Goal: Task Accomplishment & Management: Use online tool/utility

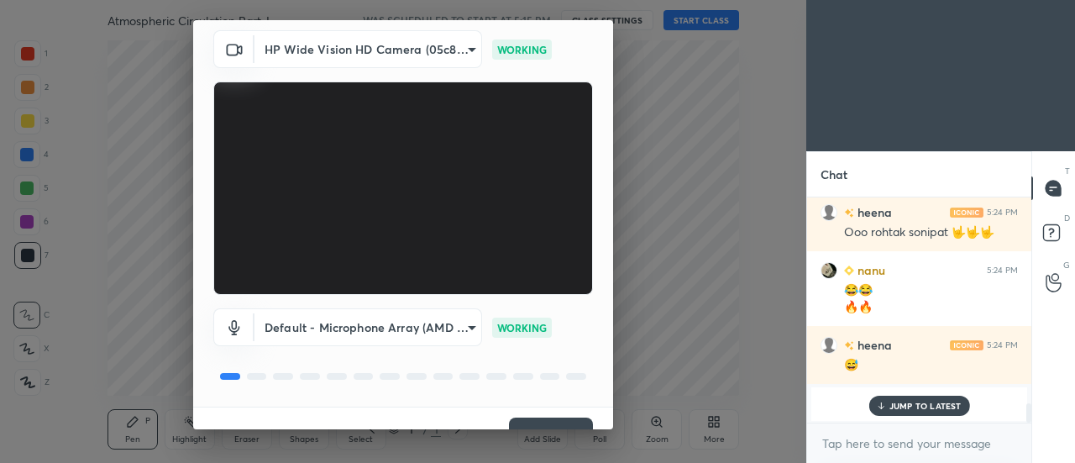
scroll to position [87, 0]
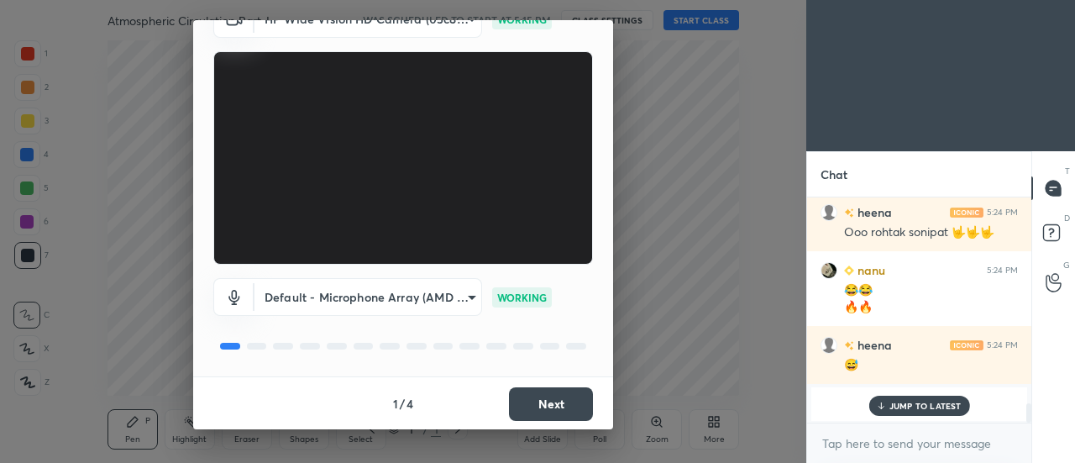
click at [522, 398] on button "Next" at bounding box center [551, 404] width 84 height 34
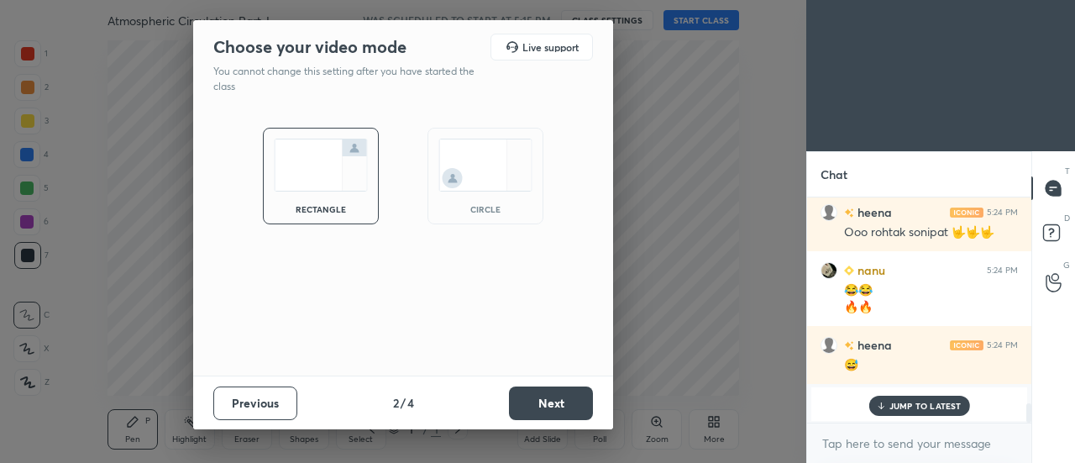
click at [469, 170] on img at bounding box center [485, 165] width 94 height 53
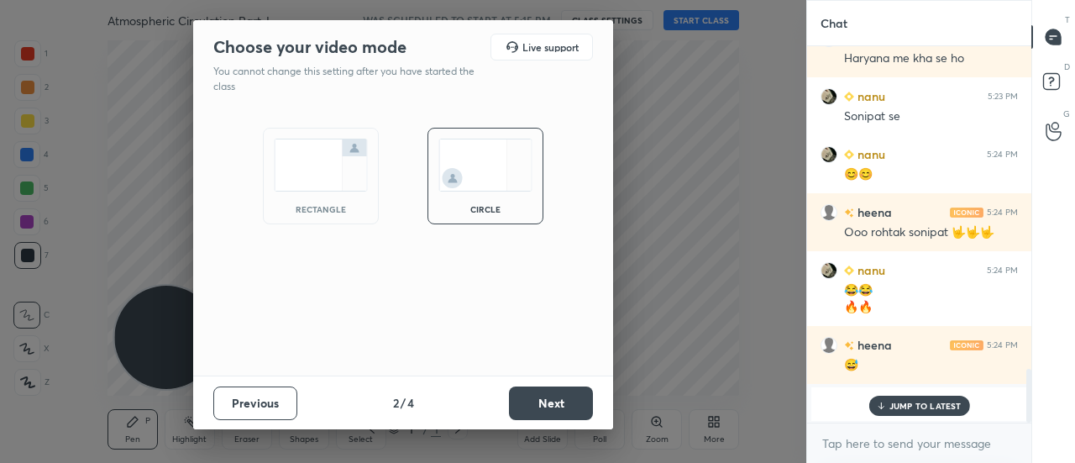
scroll to position [2254, 0]
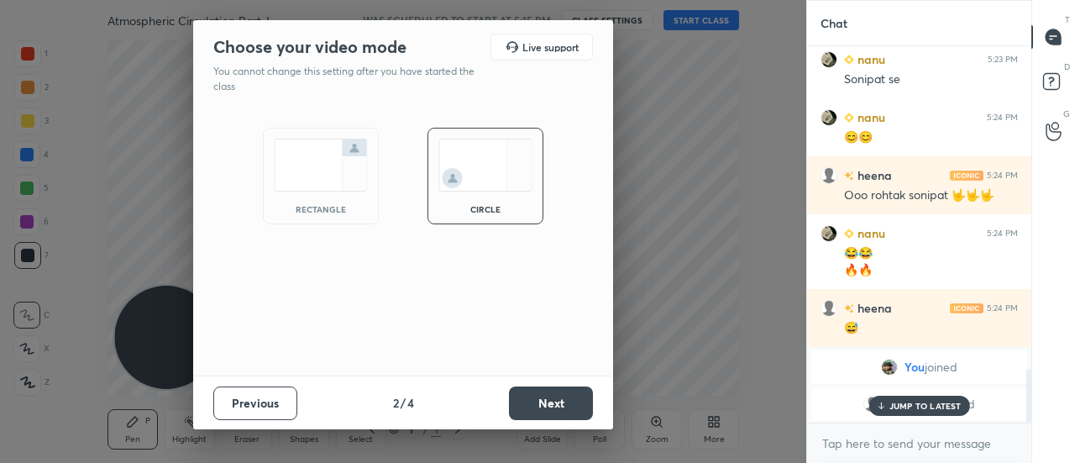
click at [546, 406] on button "Next" at bounding box center [551, 403] width 84 height 34
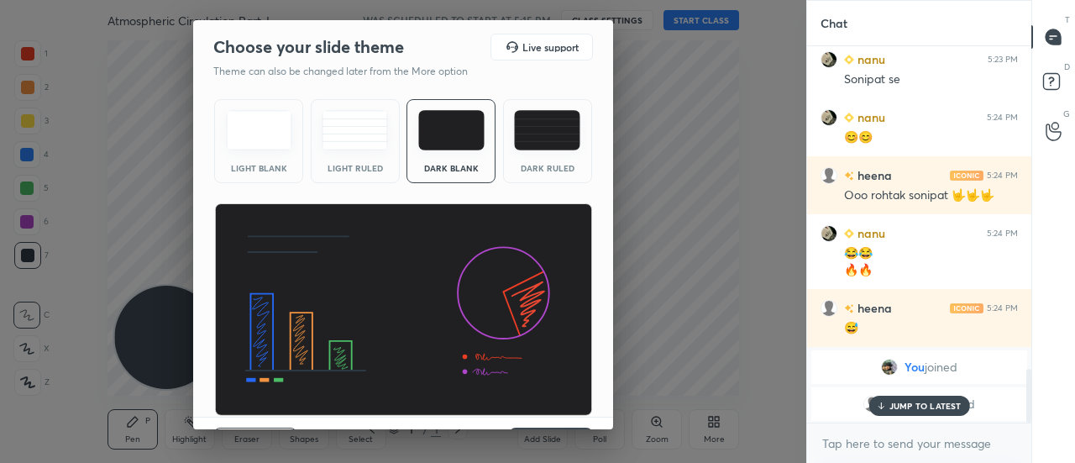
scroll to position [40, 0]
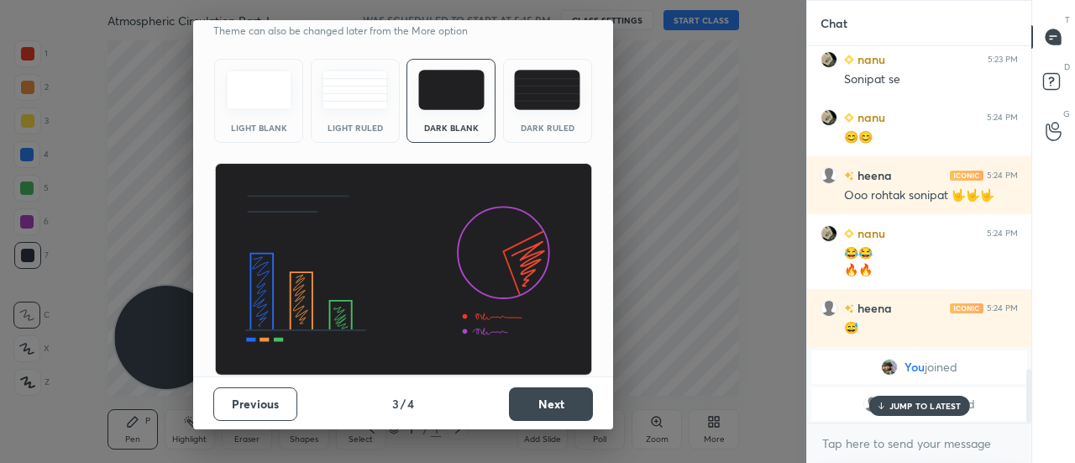
click at [554, 406] on button "Next" at bounding box center [551, 404] width 84 height 34
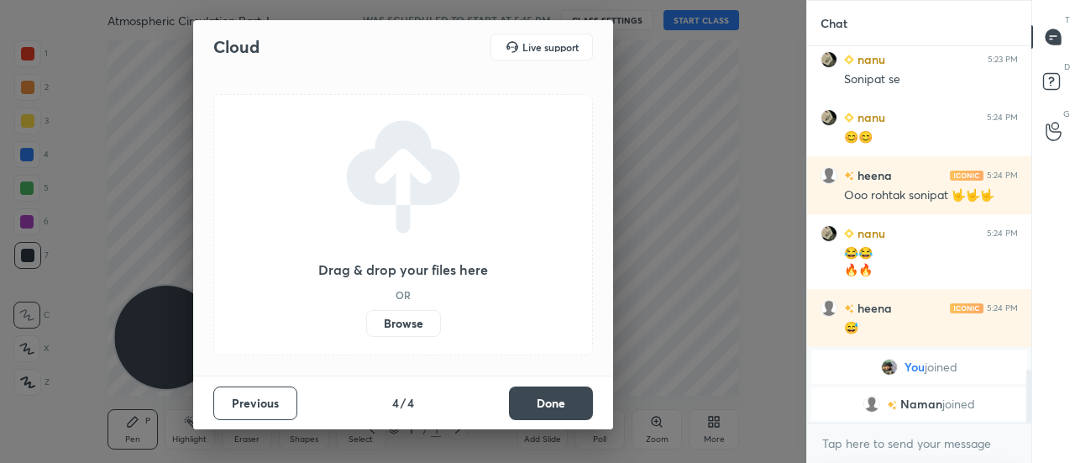
scroll to position [2313, 0]
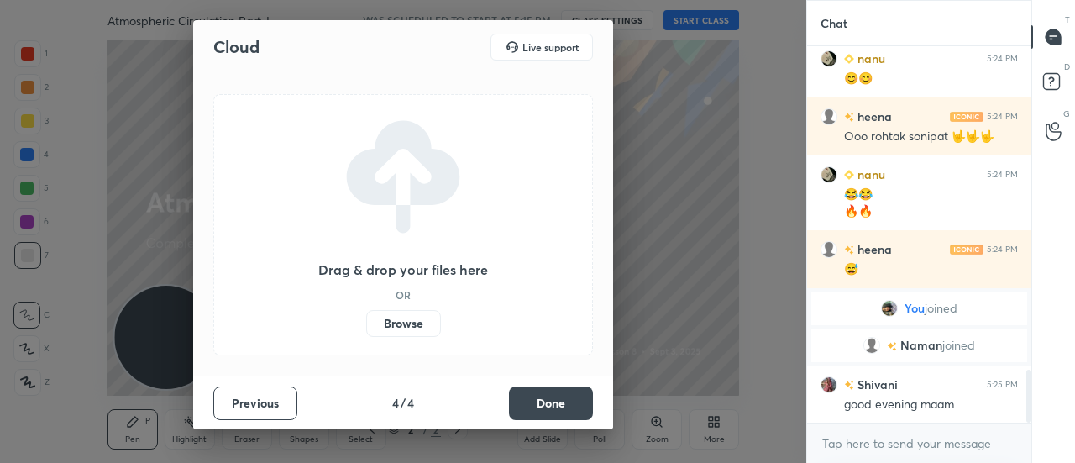
click at [392, 328] on label "Browse" at bounding box center [403, 323] width 75 height 27
click at [366, 328] on input "Browse" at bounding box center [366, 323] width 0 height 27
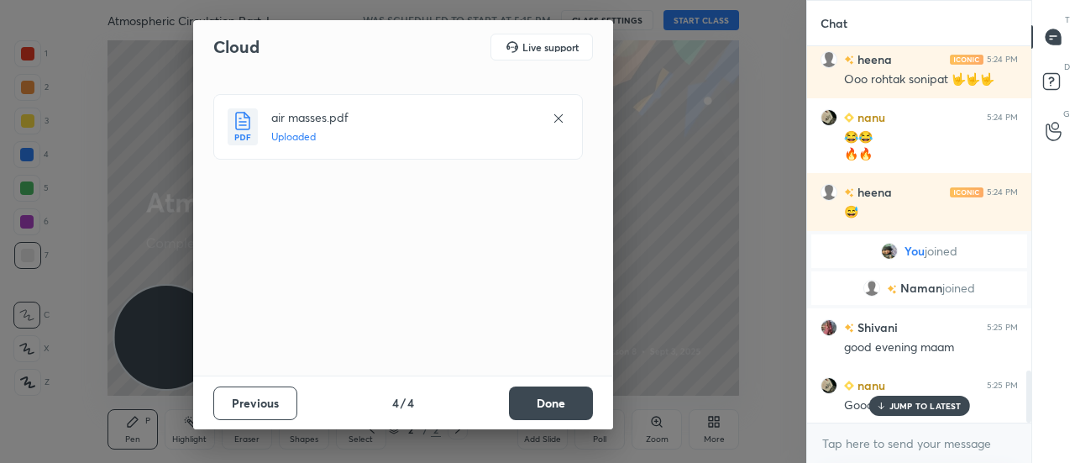
scroll to position [2429, 0]
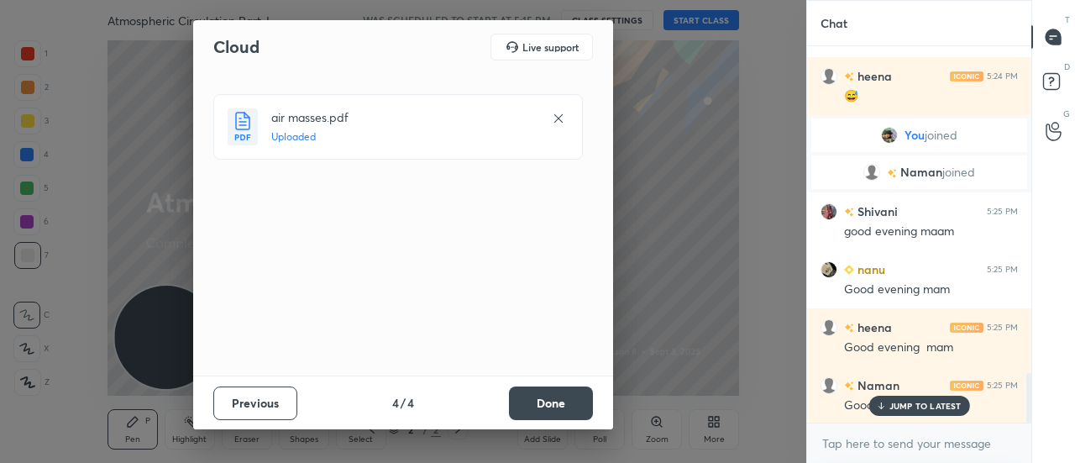
click at [563, 392] on button "Done" at bounding box center [551, 403] width 84 height 34
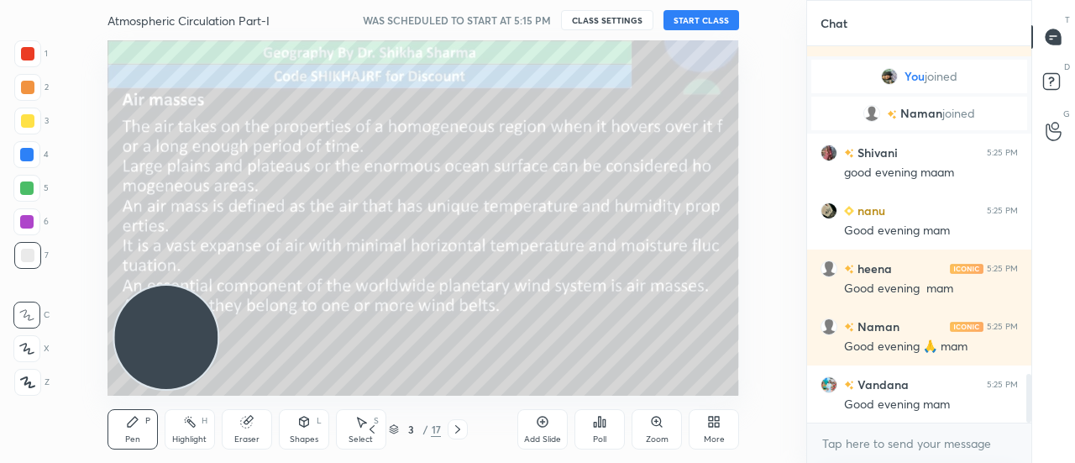
click at [685, 21] on button "START CLASS" at bounding box center [701, 20] width 76 height 20
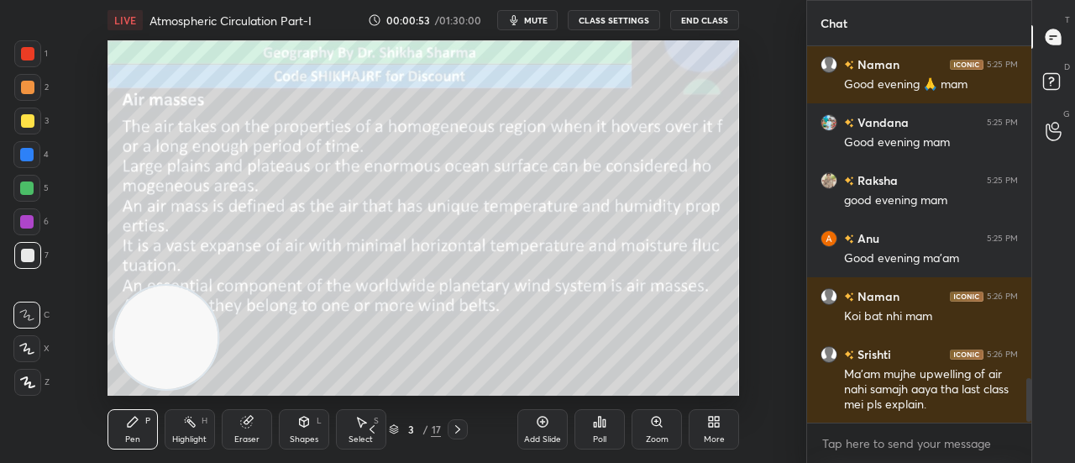
scroll to position [2864, 0]
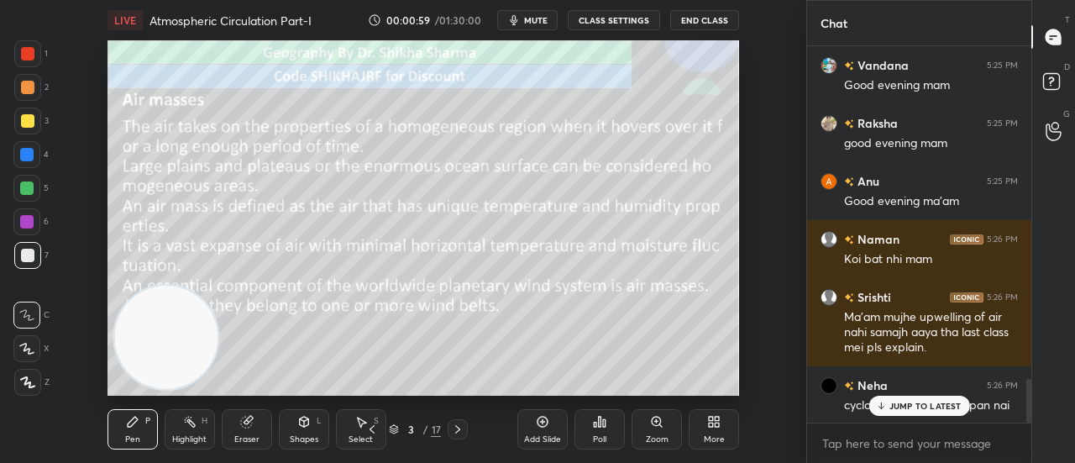
click at [903, 407] on p "JUMP TO LATEST" at bounding box center [925, 406] width 72 height 10
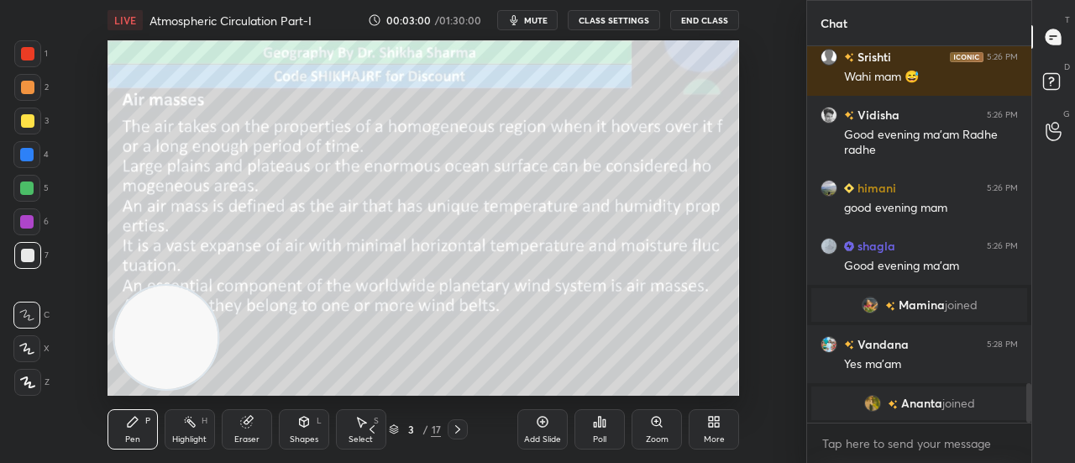
scroll to position [2644, 0]
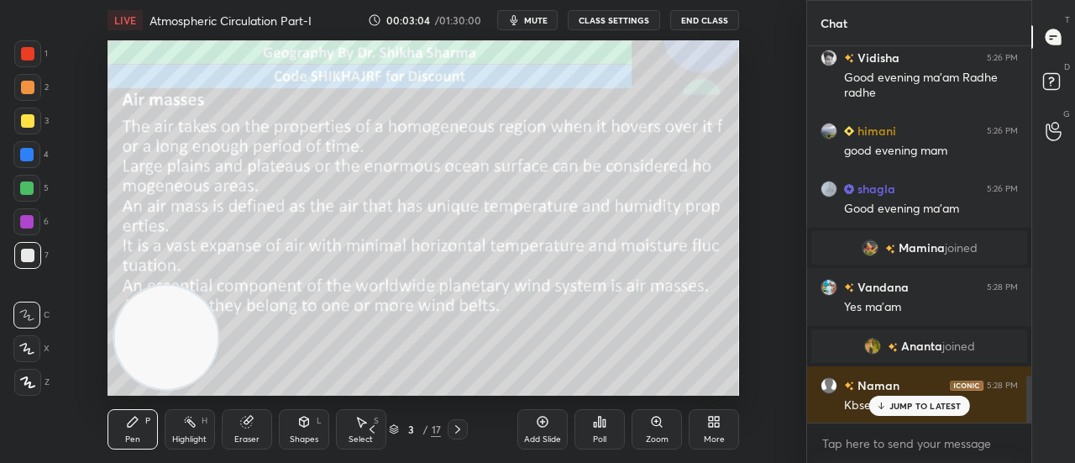
click at [931, 406] on p "JUMP TO LATEST" at bounding box center [925, 406] width 72 height 10
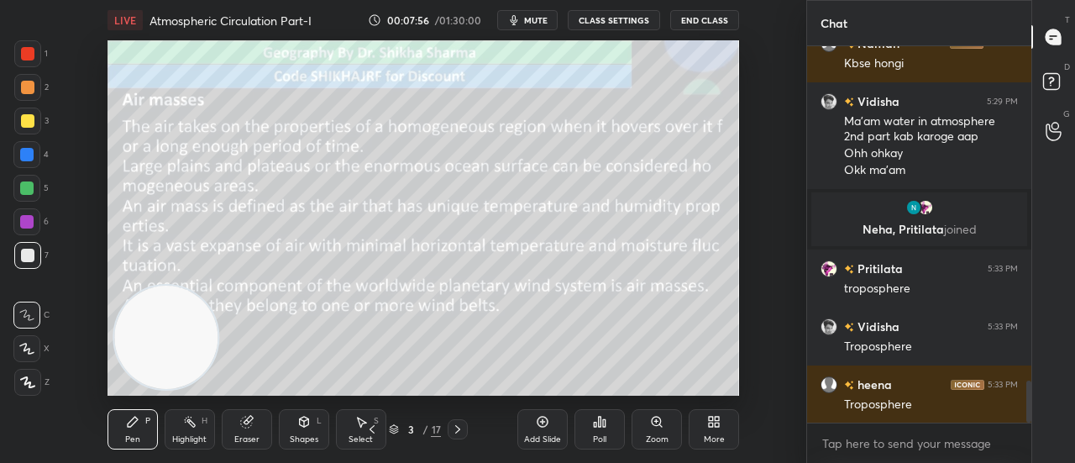
scroll to position [3032, 0]
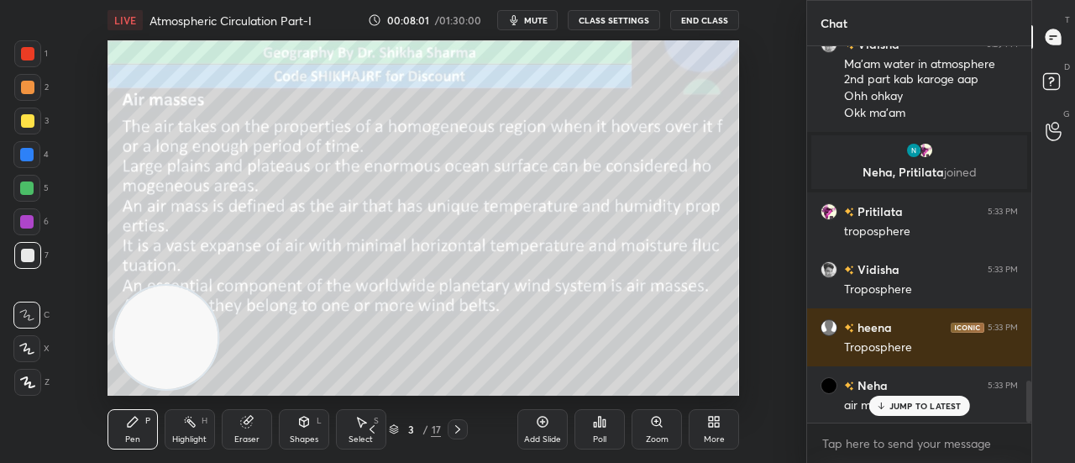
click at [957, 406] on p "JUMP TO LATEST" at bounding box center [925, 406] width 72 height 10
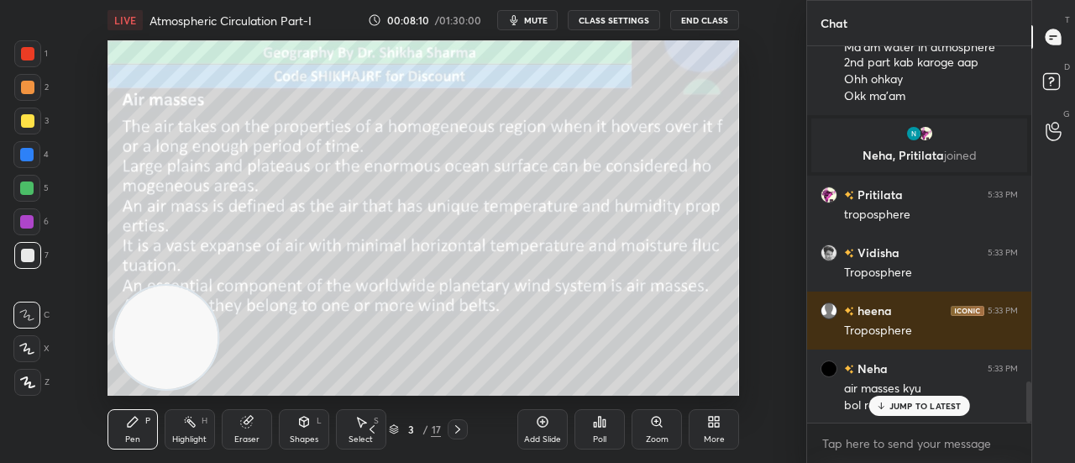
click at [931, 403] on p "JUMP TO LATEST" at bounding box center [925, 406] width 72 height 10
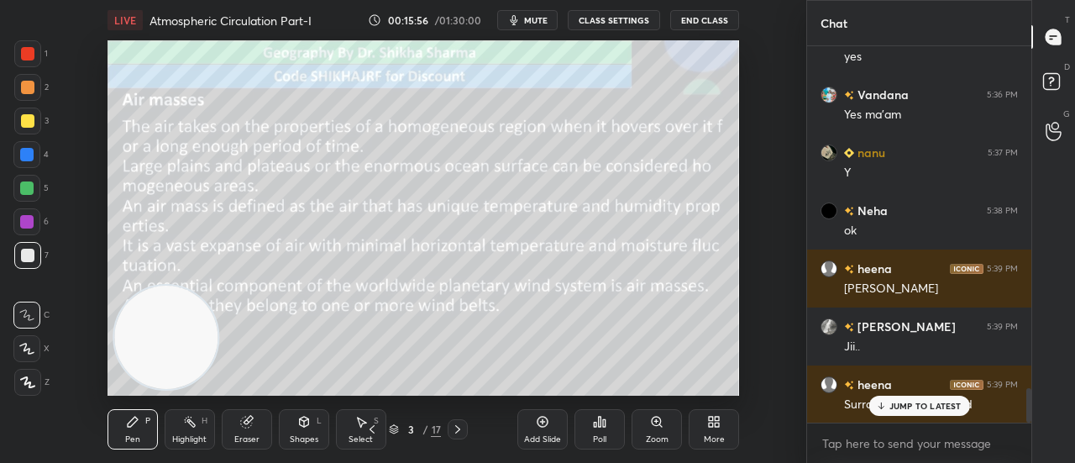
scroll to position [3778, 0]
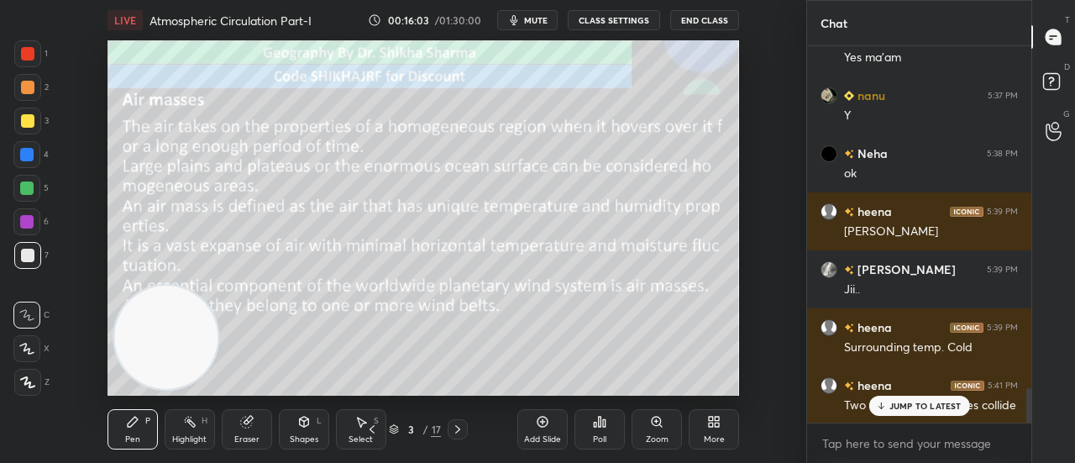
click at [900, 402] on p "JUMP TO LATEST" at bounding box center [925, 406] width 72 height 10
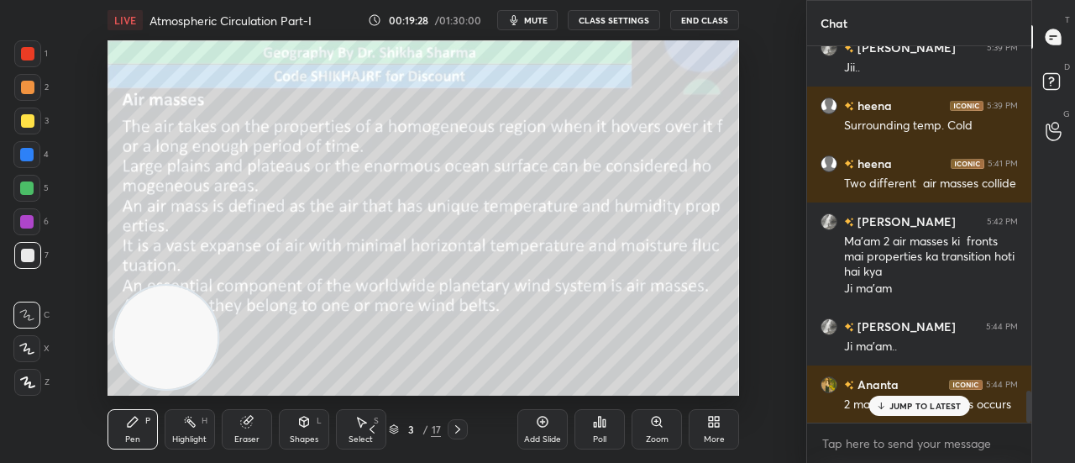
scroll to position [4072, 0]
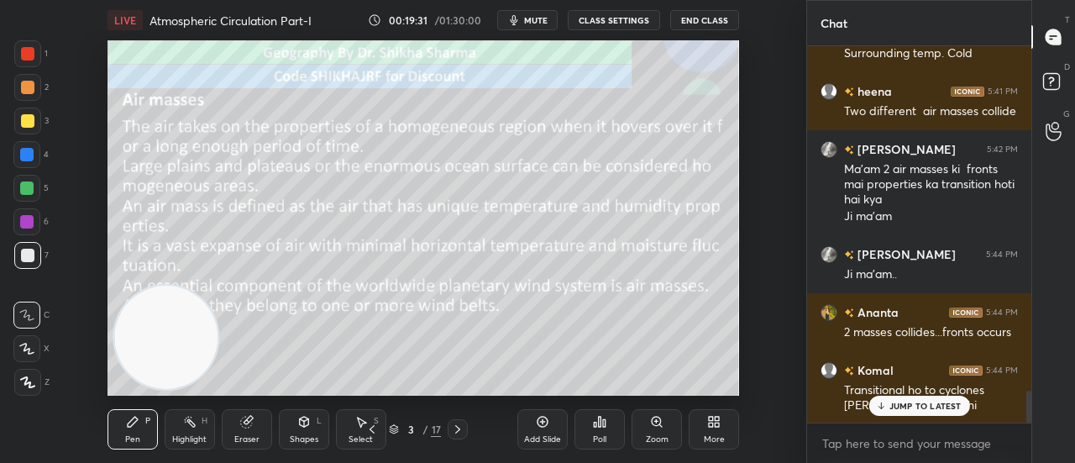
click at [898, 403] on p "JUMP TO LATEST" at bounding box center [925, 406] width 72 height 10
click at [544, 426] on icon at bounding box center [542, 421] width 13 height 13
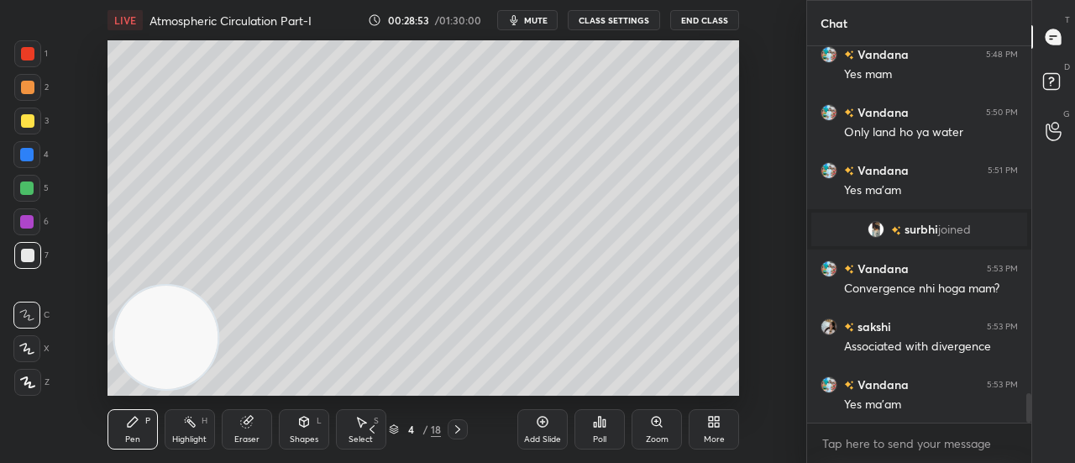
scroll to position [4575, 0]
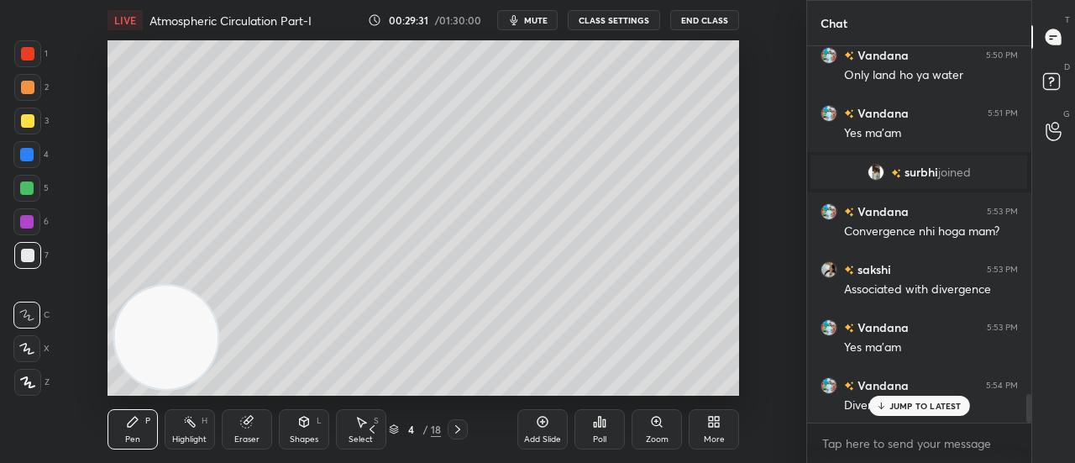
click at [537, 430] on div "Add Slide" at bounding box center [542, 429] width 50 height 40
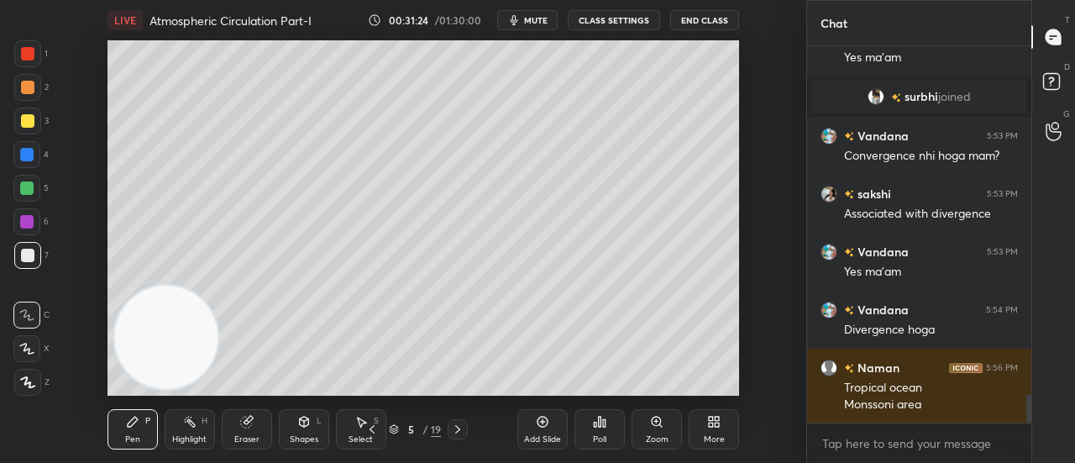
scroll to position [4708, 0]
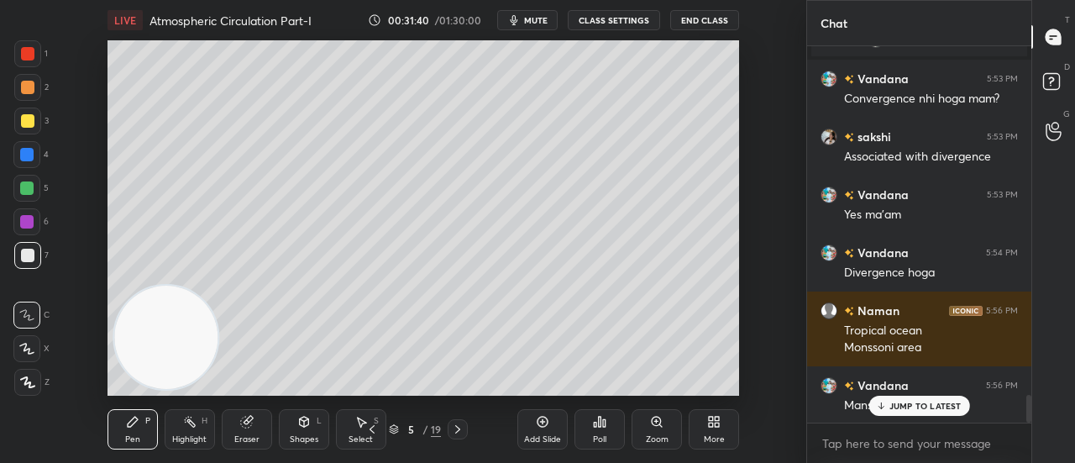
click at [537, 428] on div "Add Slide" at bounding box center [542, 429] width 50 height 40
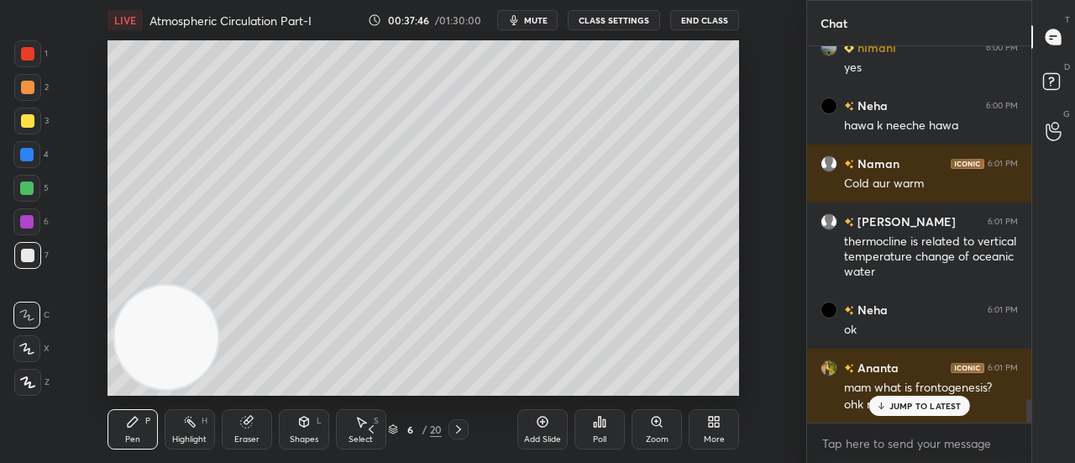
scroll to position [5566, 0]
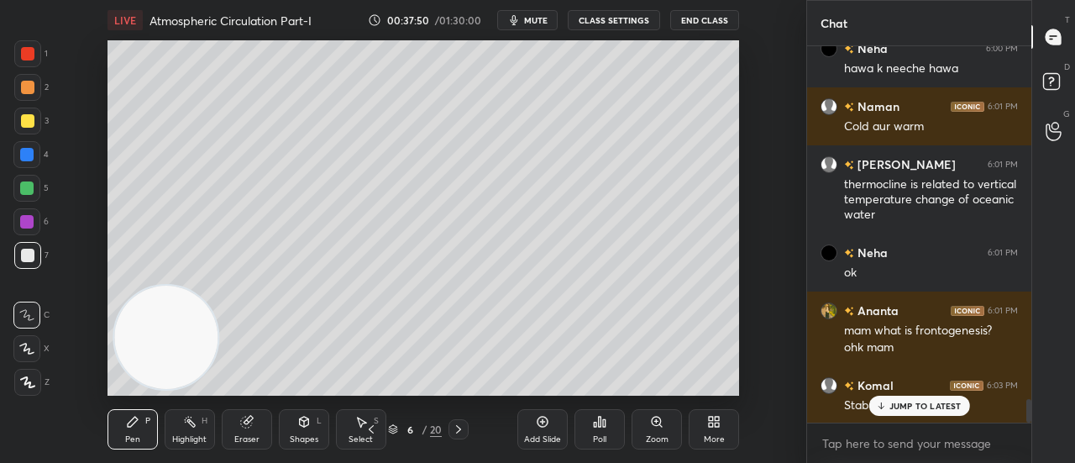
click at [949, 399] on div "JUMP TO LATEST" at bounding box center [918, 406] width 101 height 20
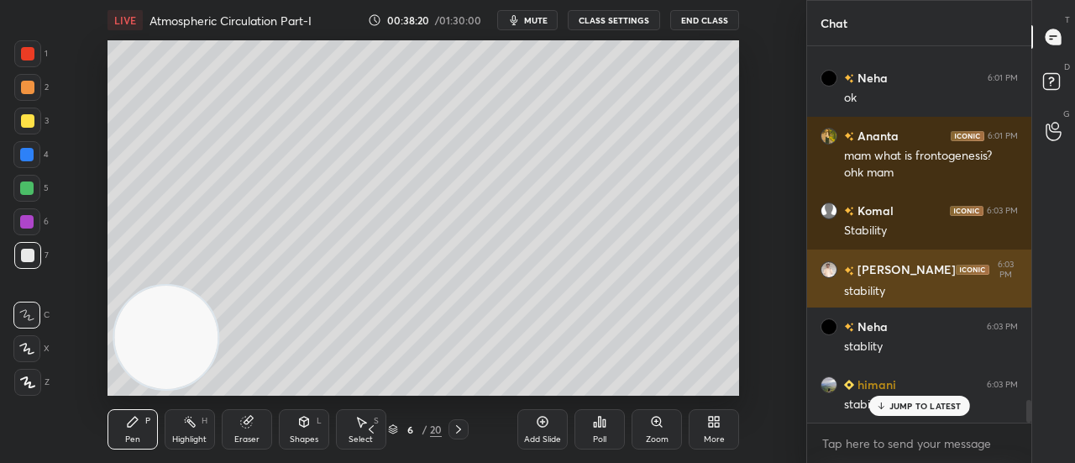
scroll to position [5798, 0]
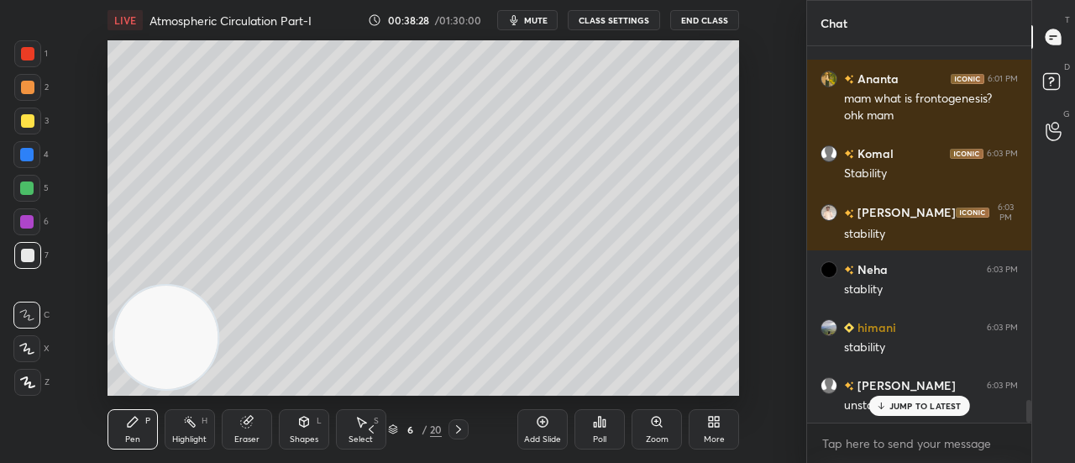
click at [935, 401] on p "JUMP TO LATEST" at bounding box center [925, 406] width 72 height 10
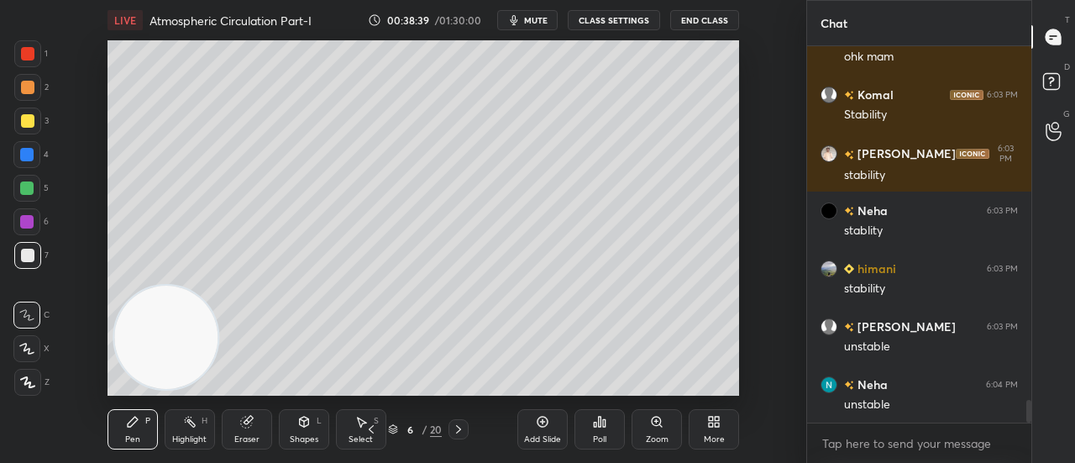
scroll to position [5914, 0]
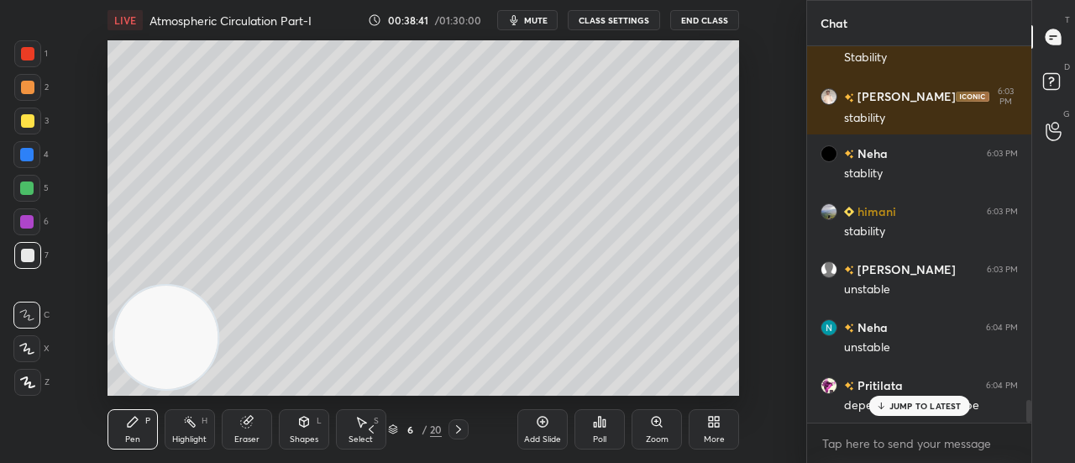
click at [935, 401] on p "JUMP TO LATEST" at bounding box center [925, 406] width 72 height 10
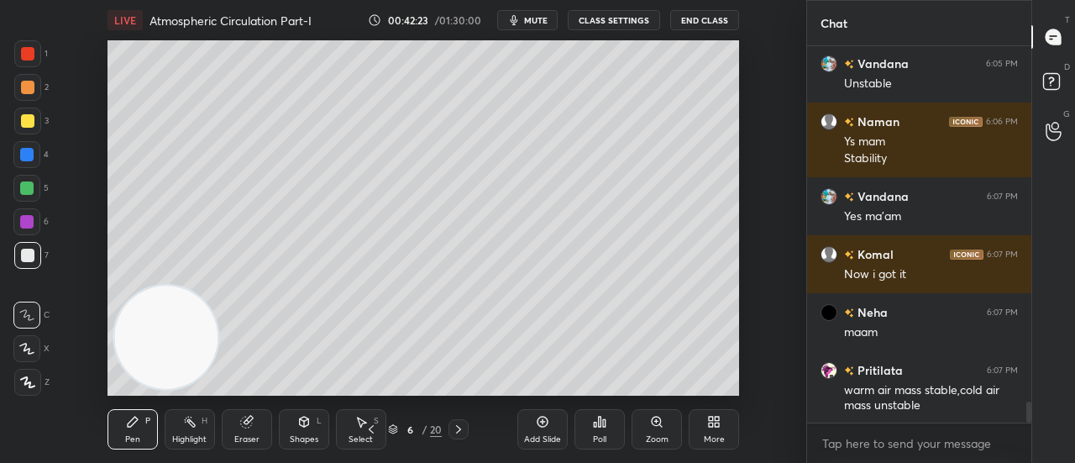
scroll to position [6384, 0]
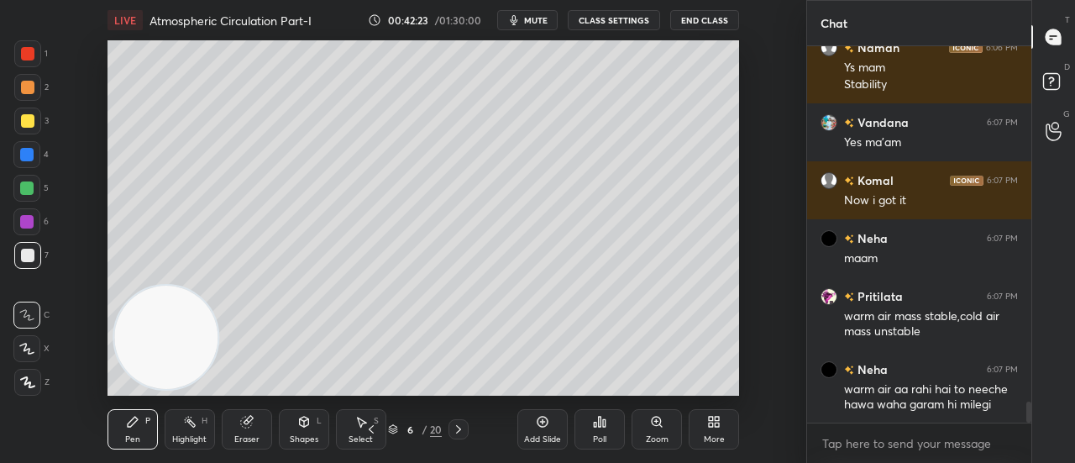
click at [934, 401] on div "Vandana 6:05 PM Unstable Naman 6:06 PM Ys mam Stability Vandana 6:07 PM Yes ma'…" at bounding box center [919, 234] width 224 height 376
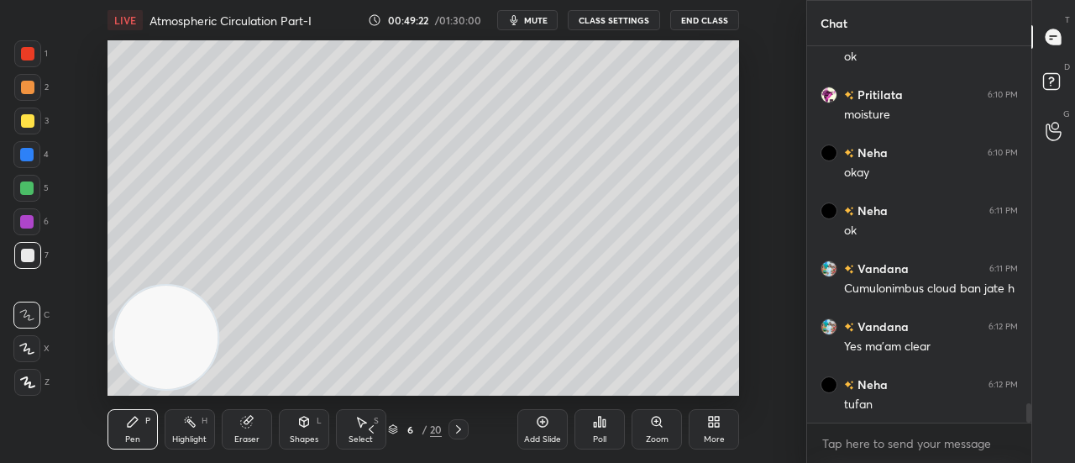
scroll to position [6922, 0]
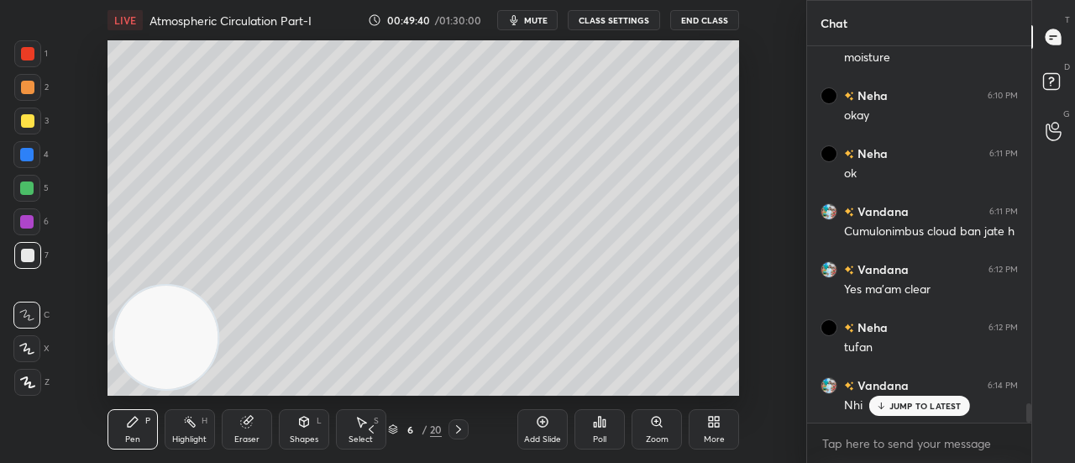
click at [541, 433] on div "Add Slide" at bounding box center [542, 429] width 50 height 40
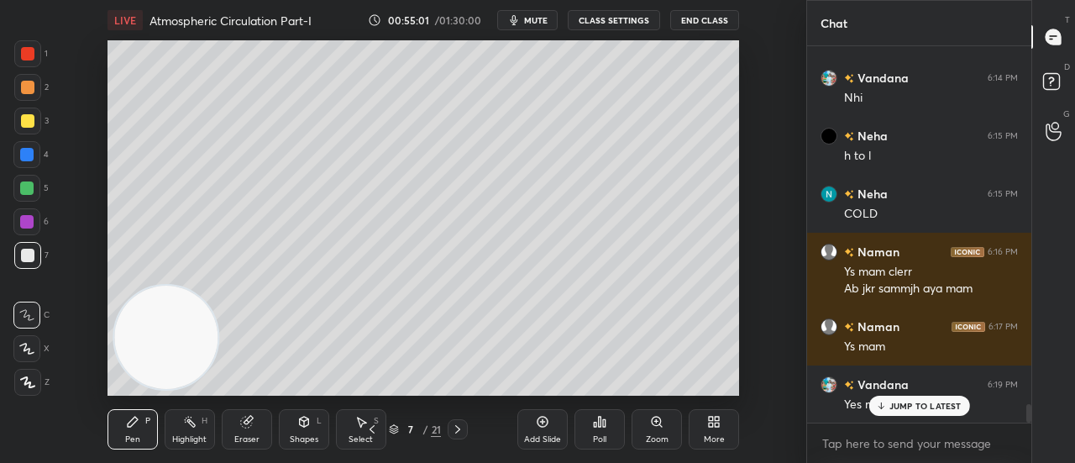
scroll to position [7286, 0]
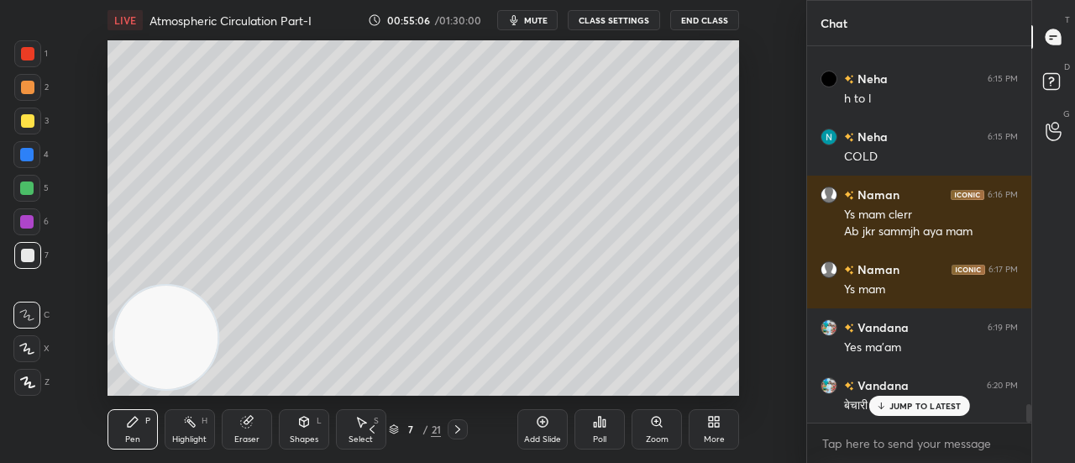
click at [901, 409] on p "JUMP TO LATEST" at bounding box center [925, 406] width 72 height 10
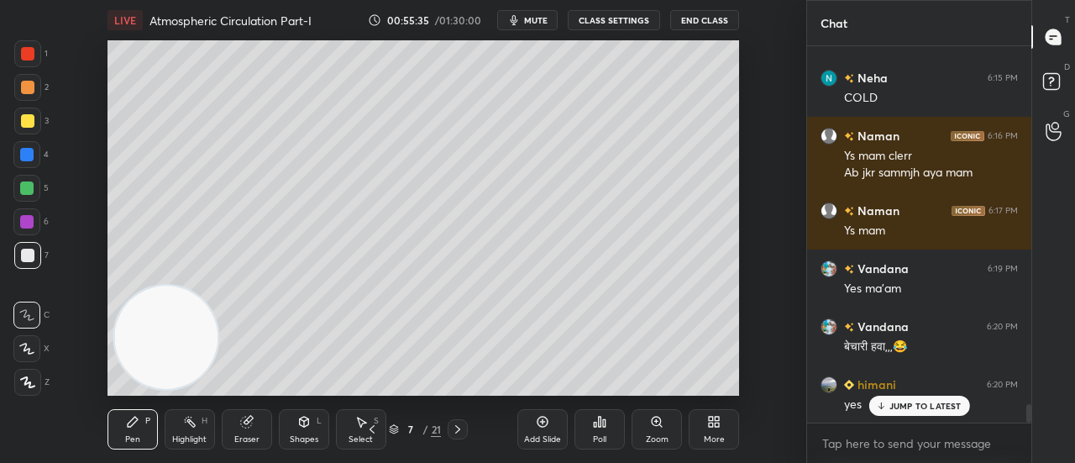
scroll to position [7402, 0]
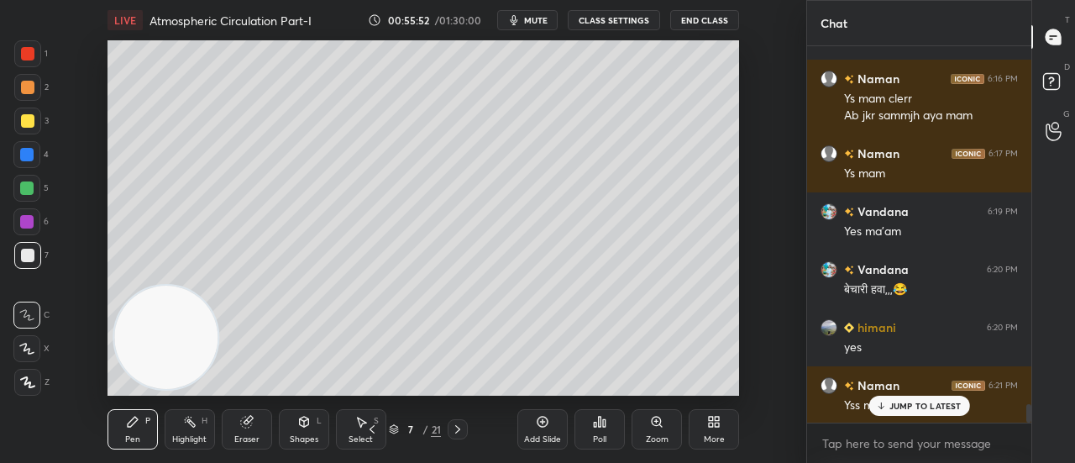
click at [882, 411] on icon at bounding box center [880, 406] width 11 height 10
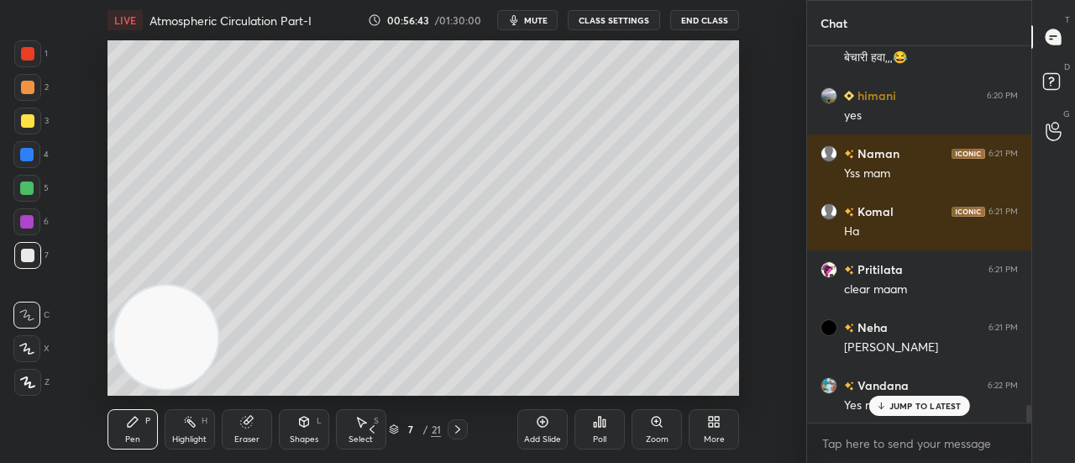
scroll to position [7693, 0]
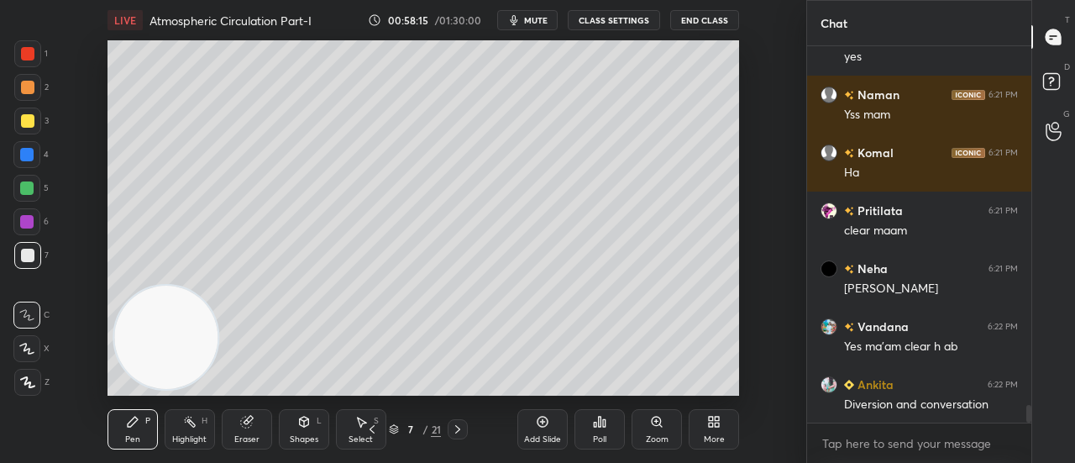
click at [462, 436] on div at bounding box center [458, 429] width 20 height 20
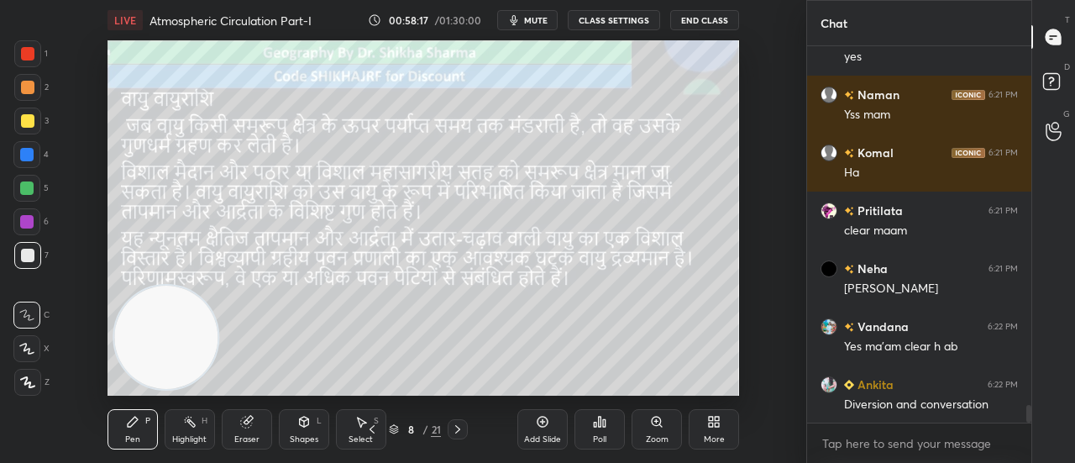
click at [546, 424] on icon at bounding box center [542, 421] width 13 height 13
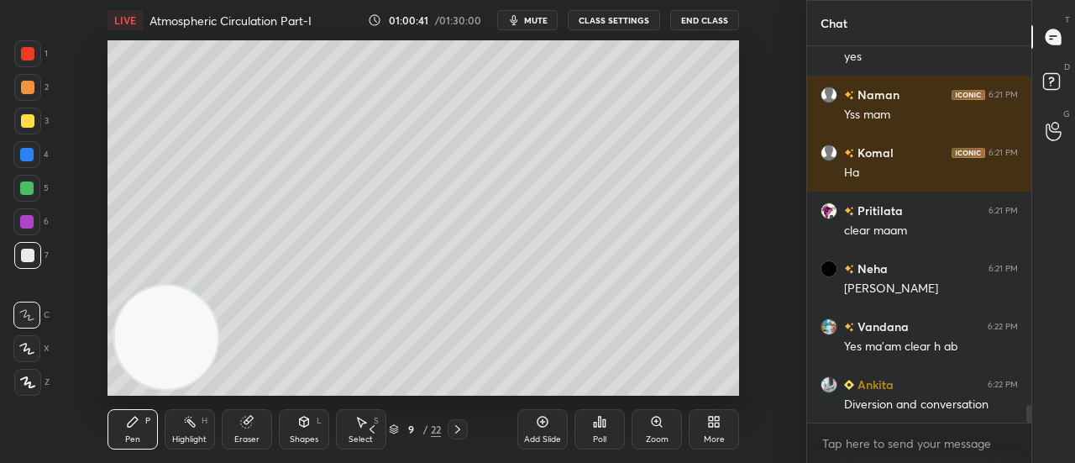
scroll to position [7795, 0]
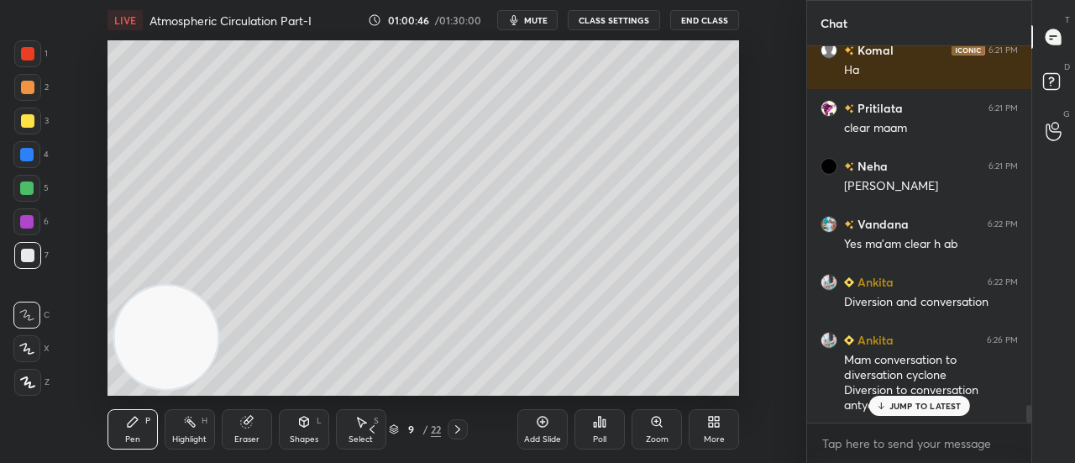
click at [900, 402] on p "JUMP TO LATEST" at bounding box center [925, 406] width 72 height 10
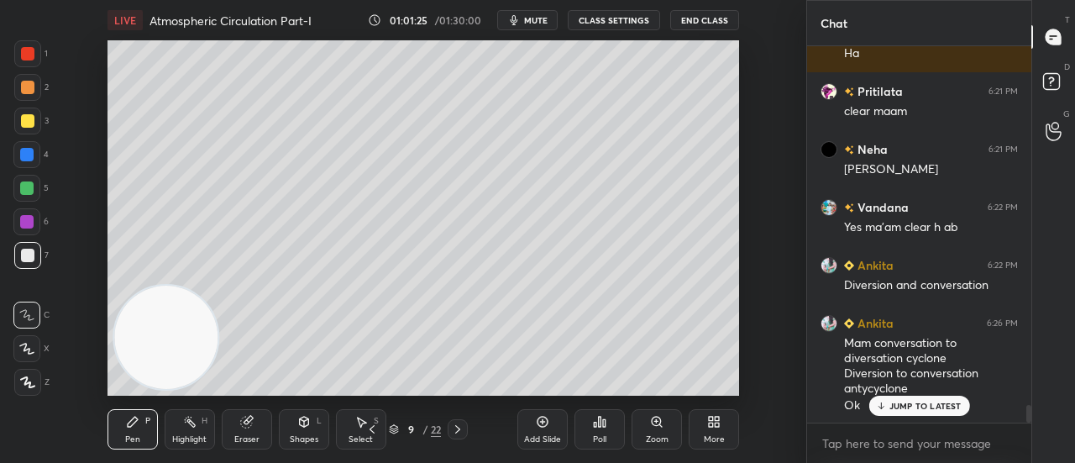
click at [752, 374] on div "Setting up your live class Poll for secs No correct answer Start poll" at bounding box center [423, 217] width 739 height 355
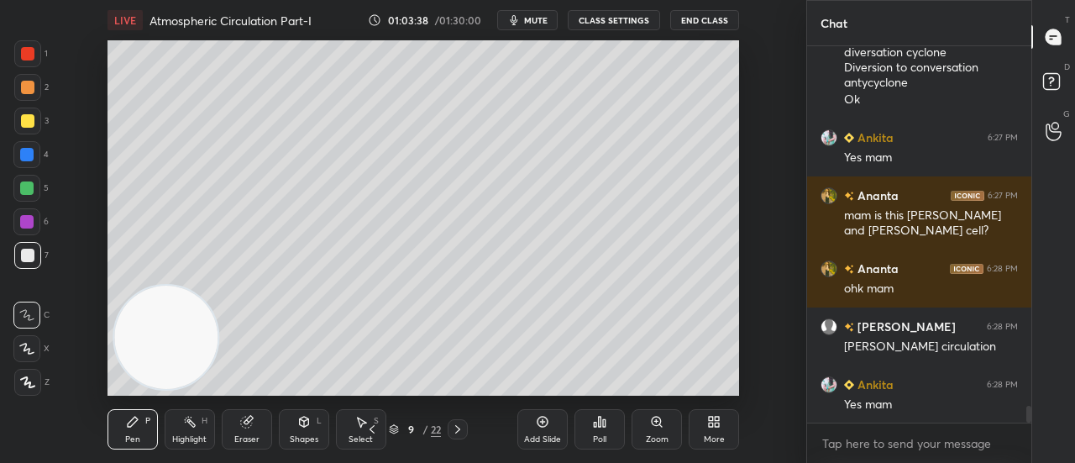
scroll to position [8175, 0]
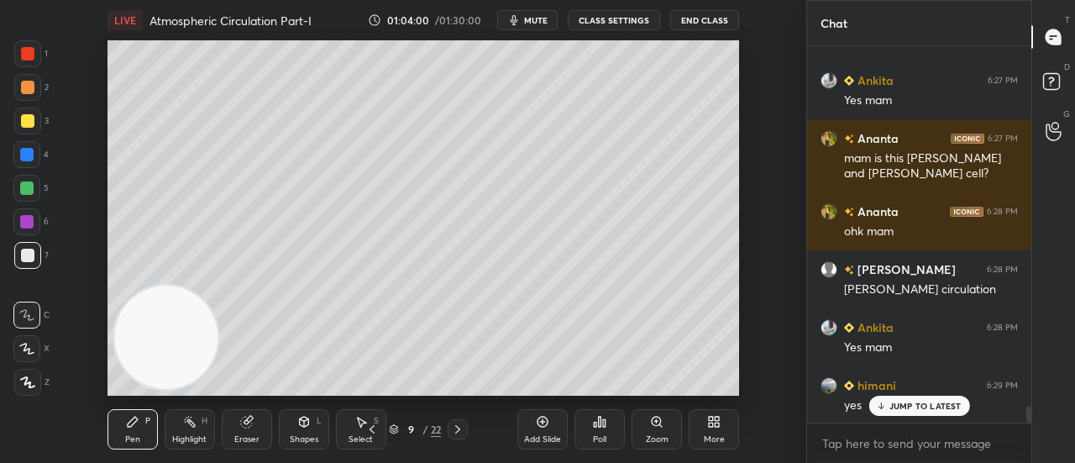
click at [539, 423] on icon at bounding box center [542, 421] width 13 height 13
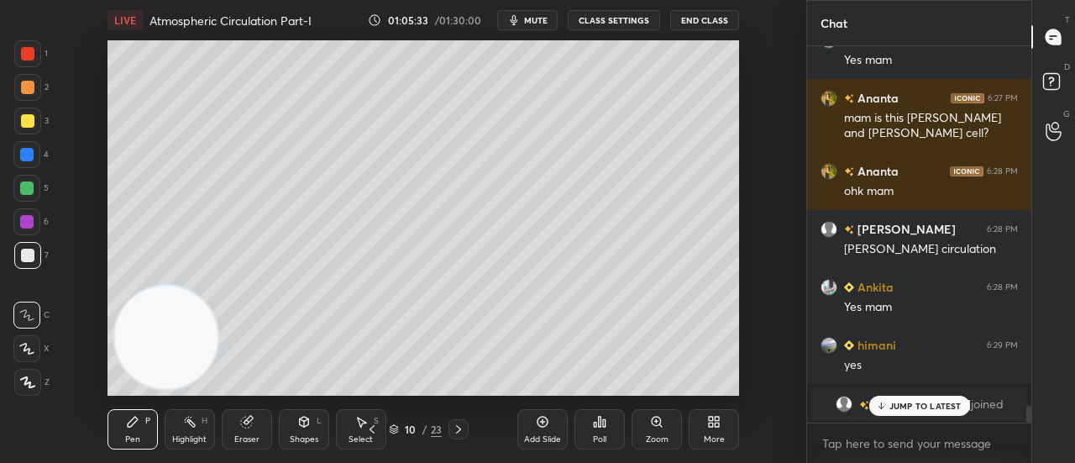
click at [376, 434] on icon at bounding box center [371, 428] width 13 height 13
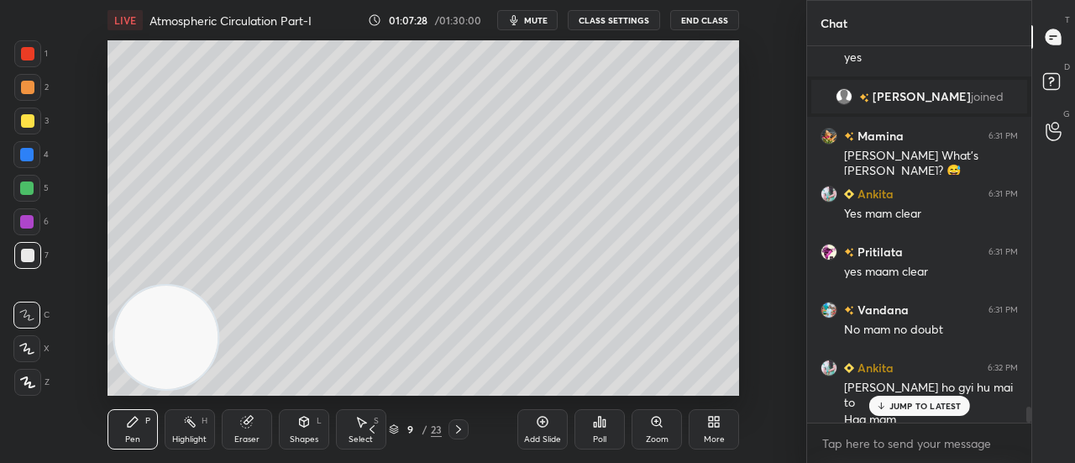
scroll to position [8580, 0]
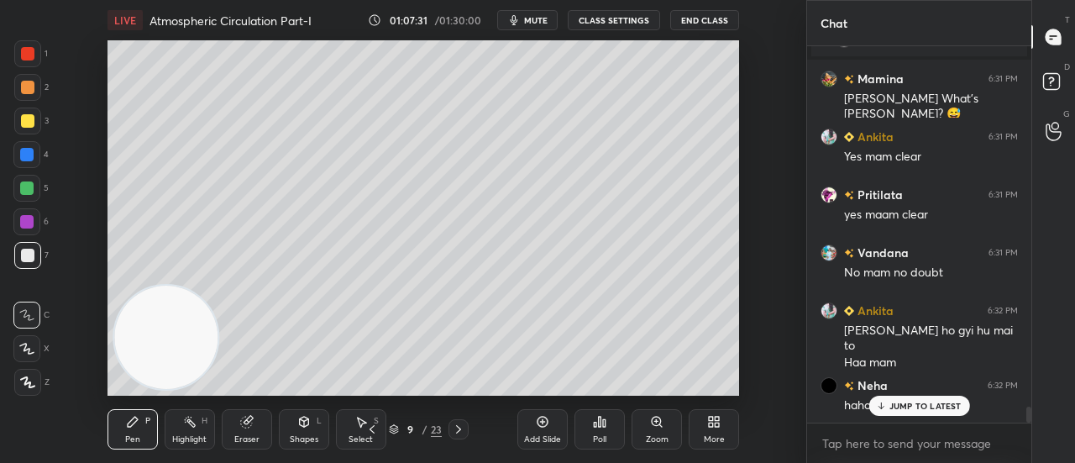
click at [895, 408] on p "JUMP TO LATEST" at bounding box center [925, 406] width 72 height 10
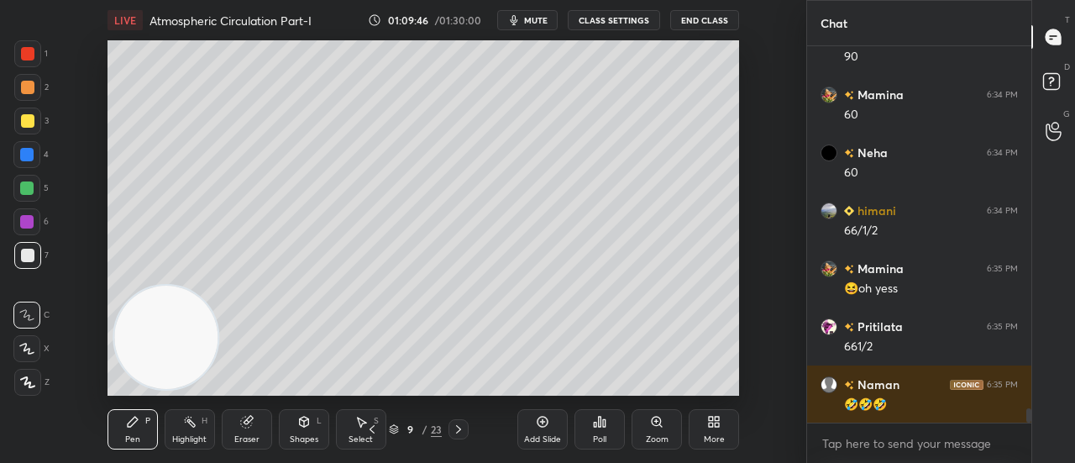
scroll to position [9739, 0]
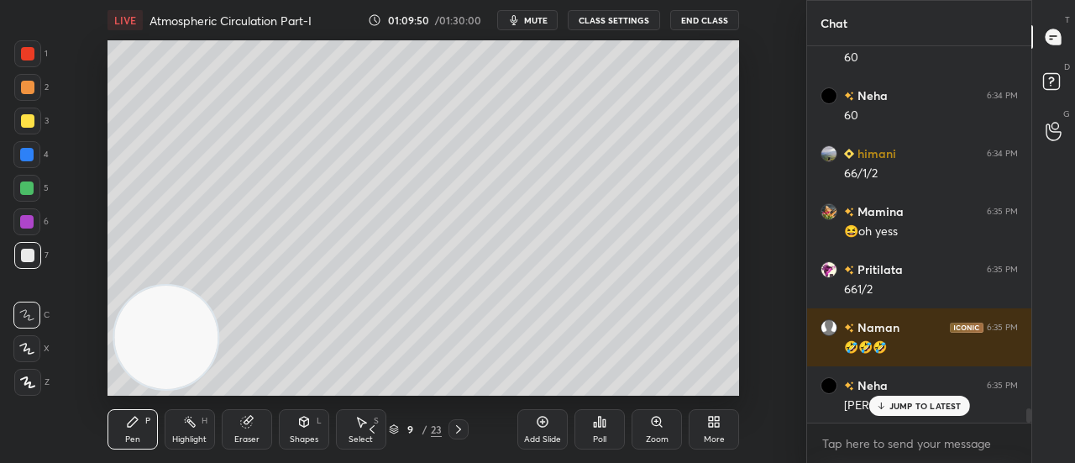
click at [949, 407] on p "JUMP TO LATEST" at bounding box center [925, 406] width 72 height 10
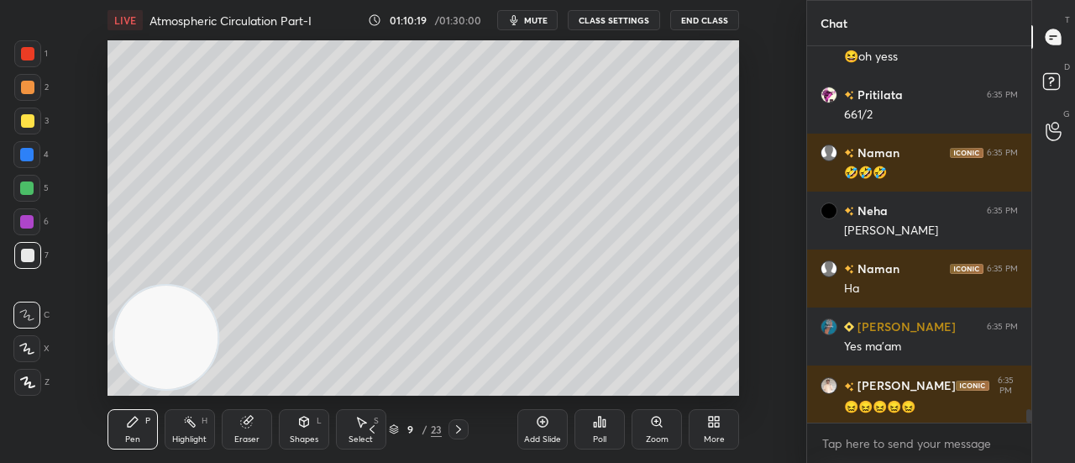
scroll to position [9971, 0]
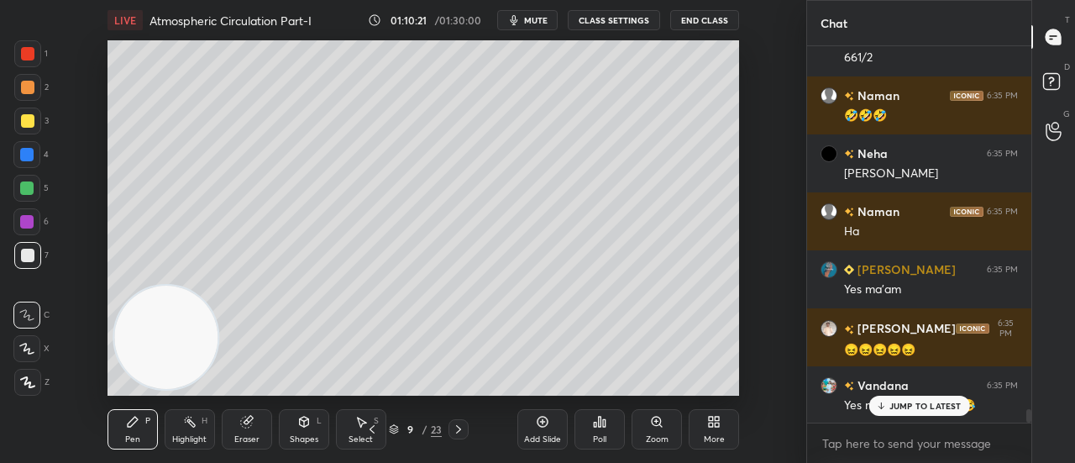
click at [890, 406] on p "JUMP TO LATEST" at bounding box center [925, 406] width 72 height 10
click at [537, 423] on icon at bounding box center [542, 421] width 13 height 13
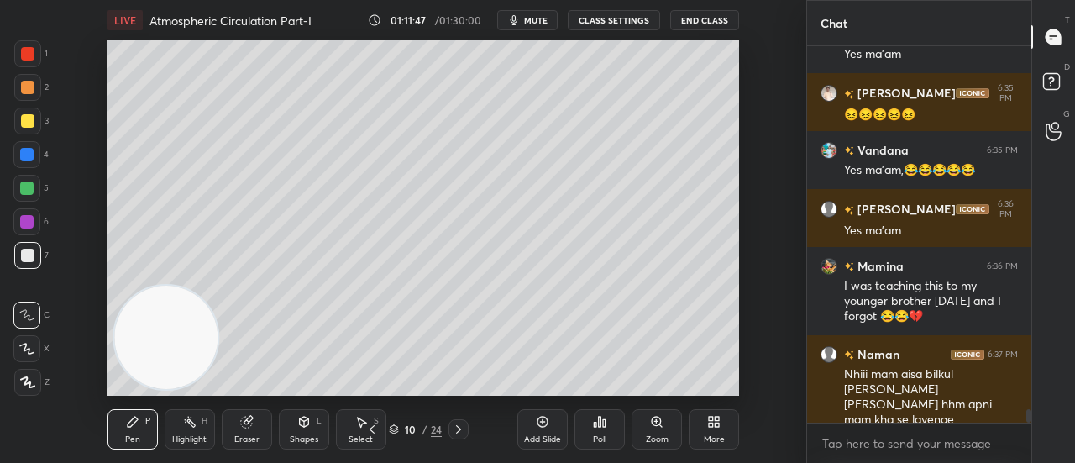
scroll to position [10263, 0]
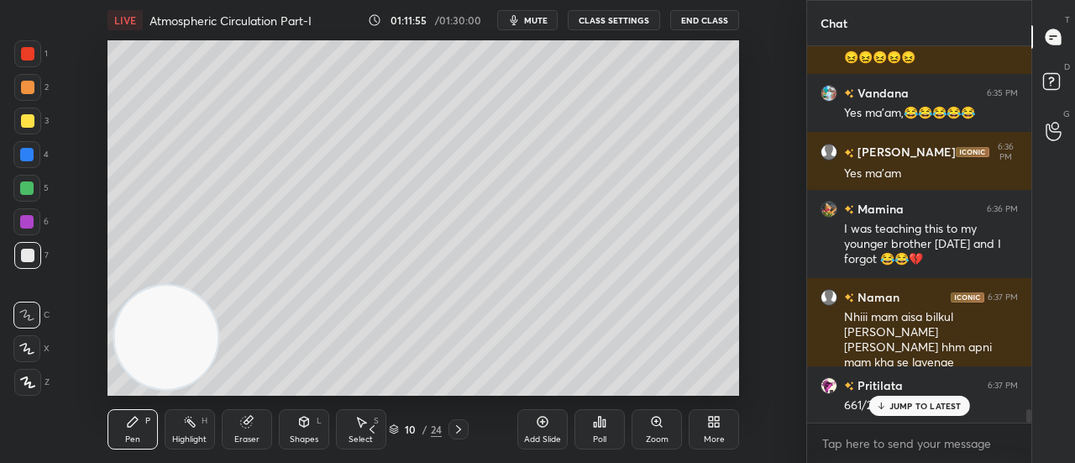
click at [1074, 346] on div "T Messages (T) D Doubts (D) G Raise Hand (G)" at bounding box center [1053, 231] width 44 height 463
click at [919, 407] on p "JUMP TO LATEST" at bounding box center [925, 406] width 72 height 10
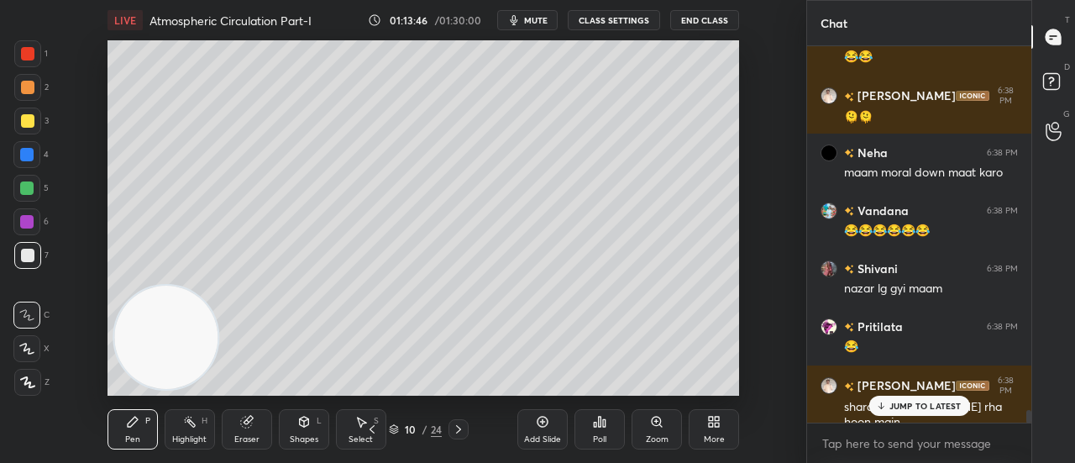
scroll to position [10726, 0]
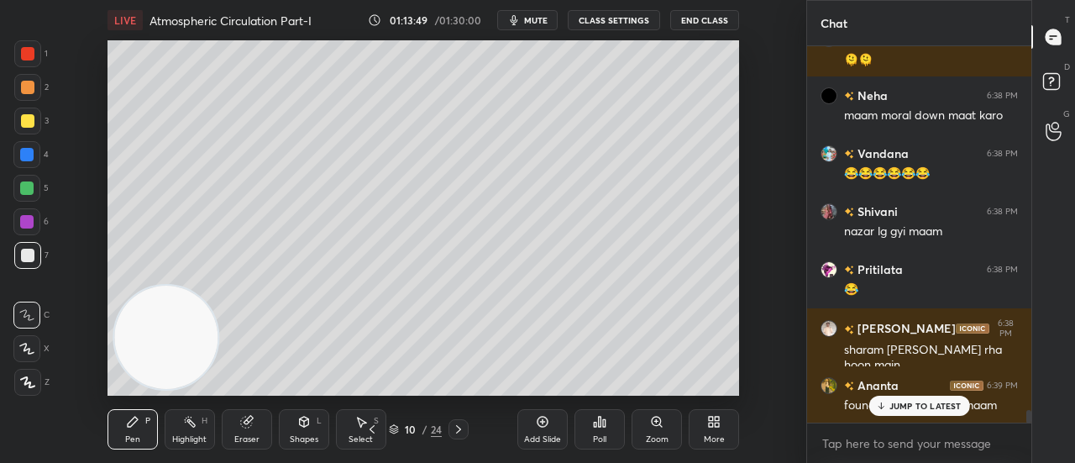
click at [915, 408] on p "JUMP TO LATEST" at bounding box center [925, 406] width 72 height 10
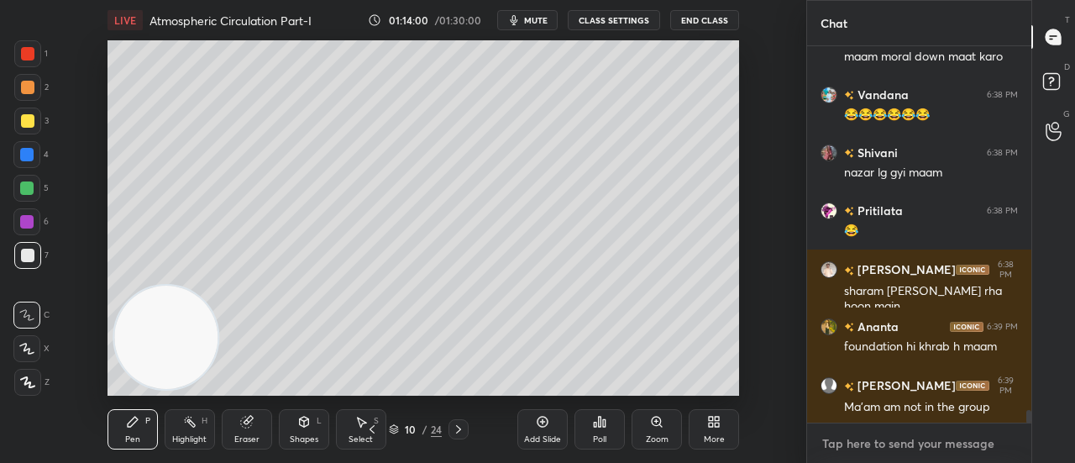
type textarea "x"
click at [908, 450] on textarea at bounding box center [919, 443] width 197 height 27
type textarea "7"
type textarea "x"
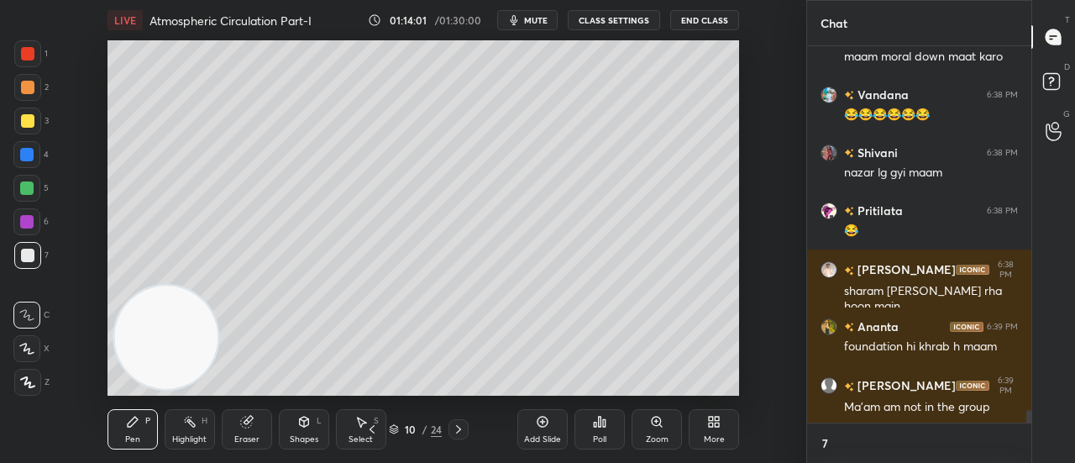
type textarea "77"
type textarea "x"
type textarea "773"
type textarea "x"
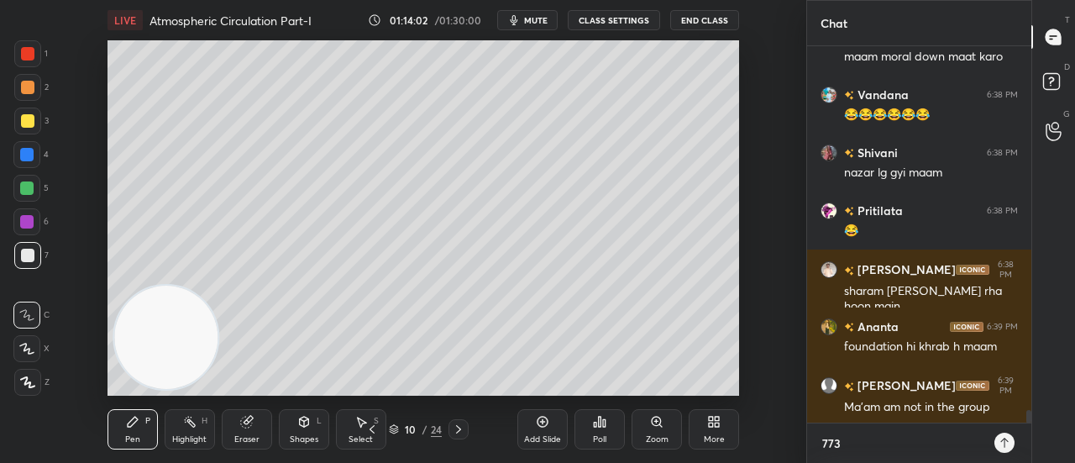
type textarea "7737"
type textarea "x"
type textarea "77379"
type textarea "x"
type textarea "773794"
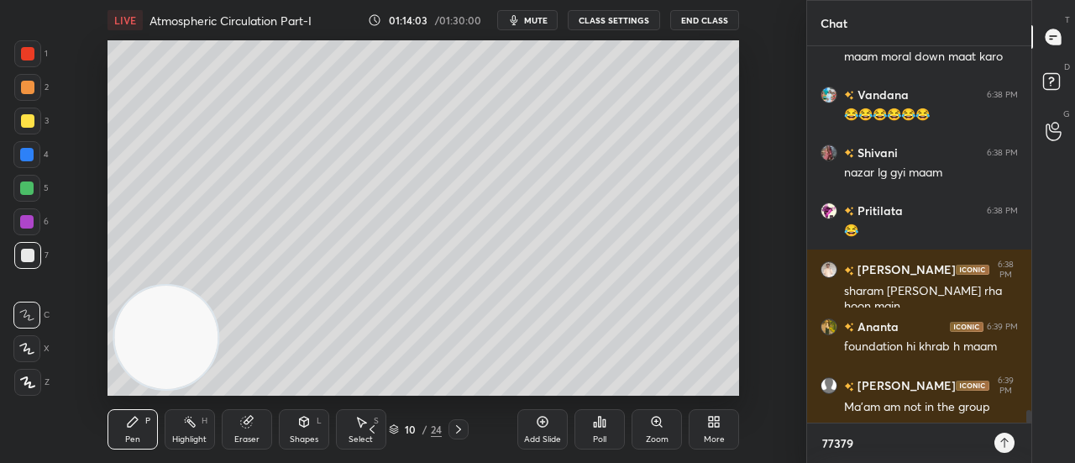
type textarea "x"
type textarea "7737942"
type textarea "x"
type textarea "77379424"
type textarea "x"
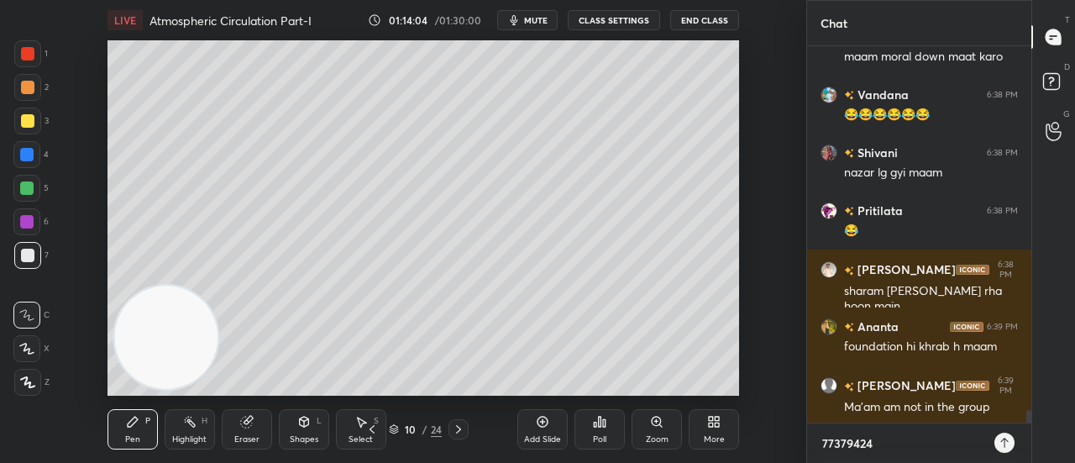
type textarea "773794242"
type textarea "x"
type textarea "7737942422"
type textarea "x"
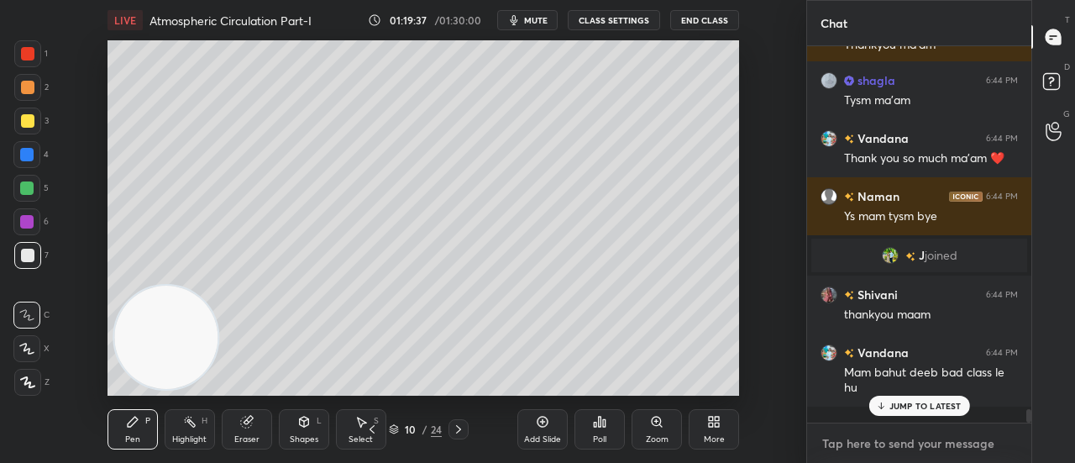
scroll to position [9277, 0]
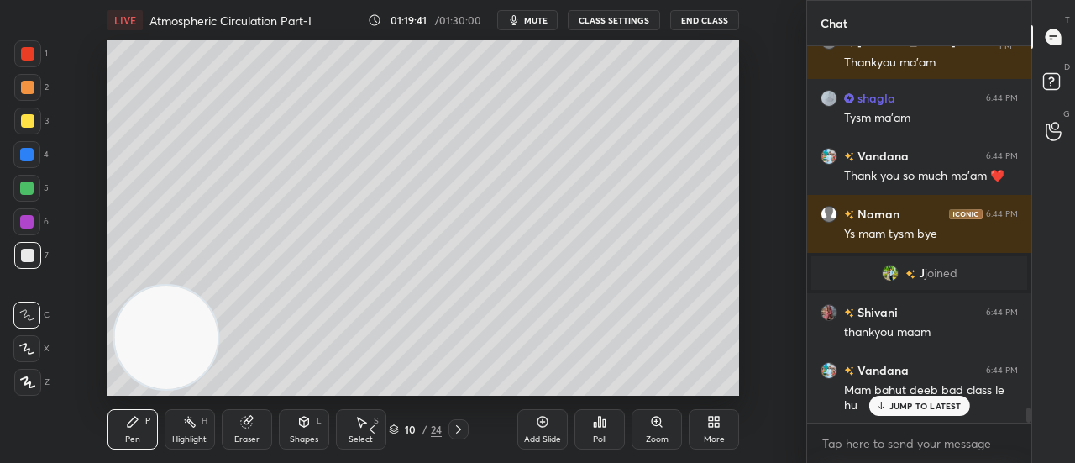
click at [915, 412] on div "JUMP TO LATEST" at bounding box center [918, 406] width 101 height 20
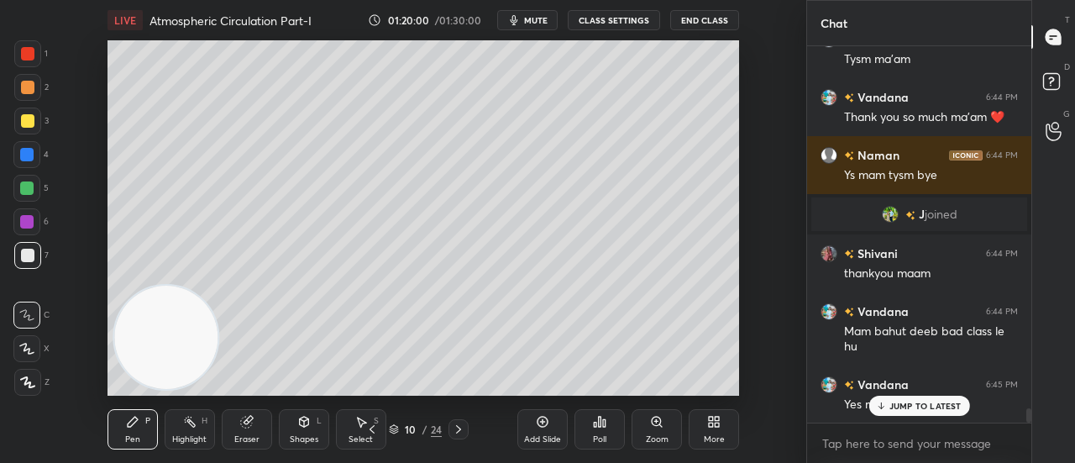
scroll to position [9393, 0]
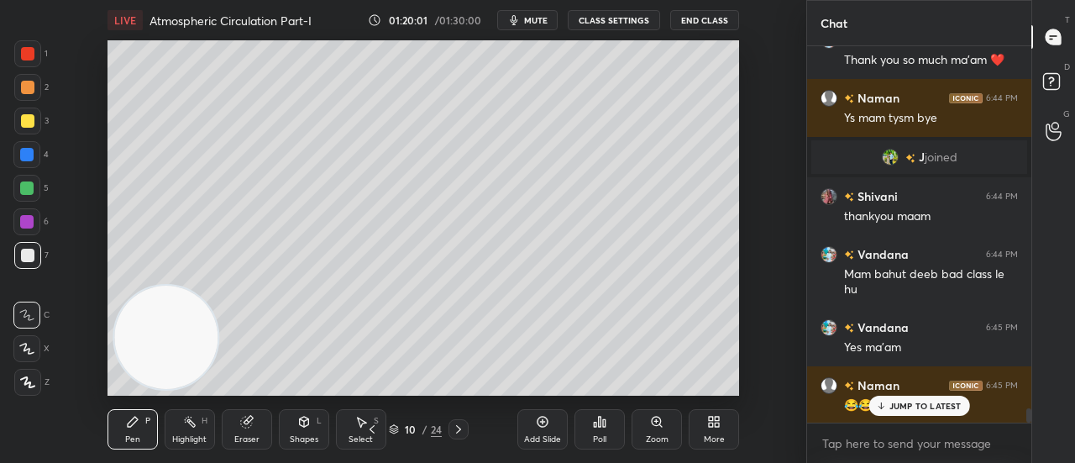
click at [715, 17] on button "End Class" at bounding box center [704, 20] width 69 height 20
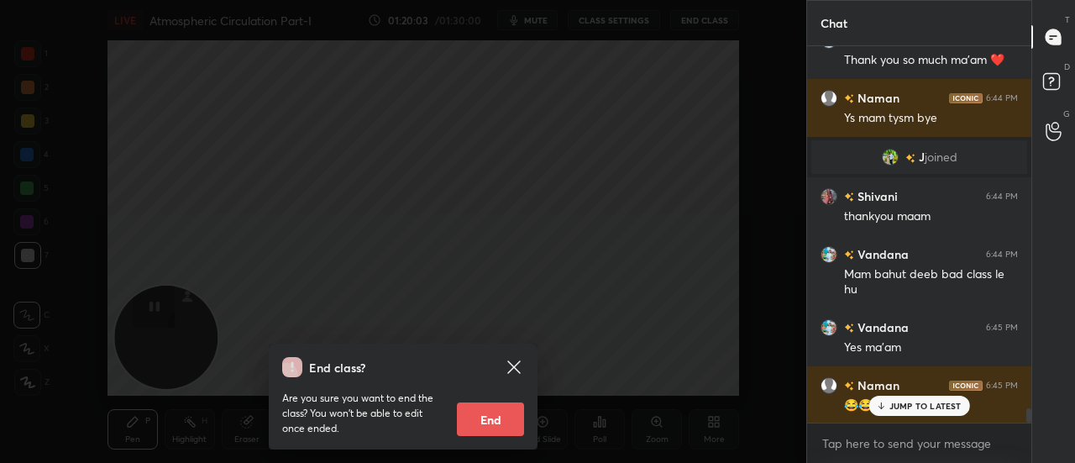
click at [506, 416] on button "End" at bounding box center [490, 419] width 67 height 34
type textarea "x"
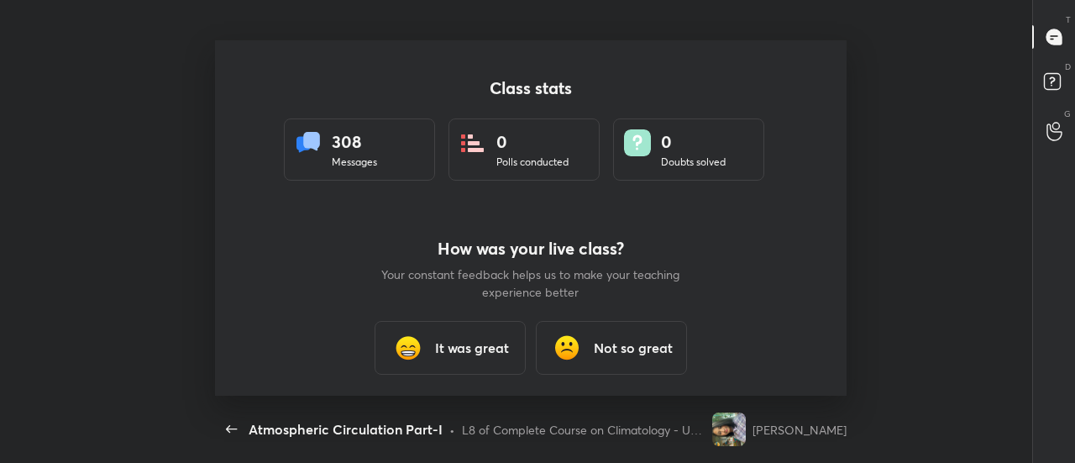
scroll to position [83628, 82922]
click at [442, 362] on div "It was great" at bounding box center [450, 348] width 151 height 54
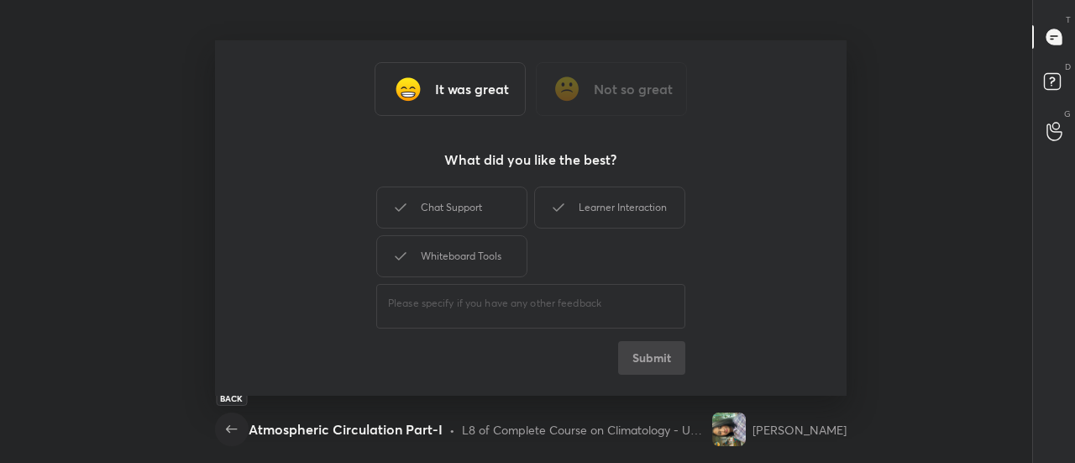
click at [228, 428] on icon "button" at bounding box center [231, 429] width 11 height 8
click at [432, 223] on div "Chat Support" at bounding box center [451, 207] width 151 height 42
